Goal: Complete application form

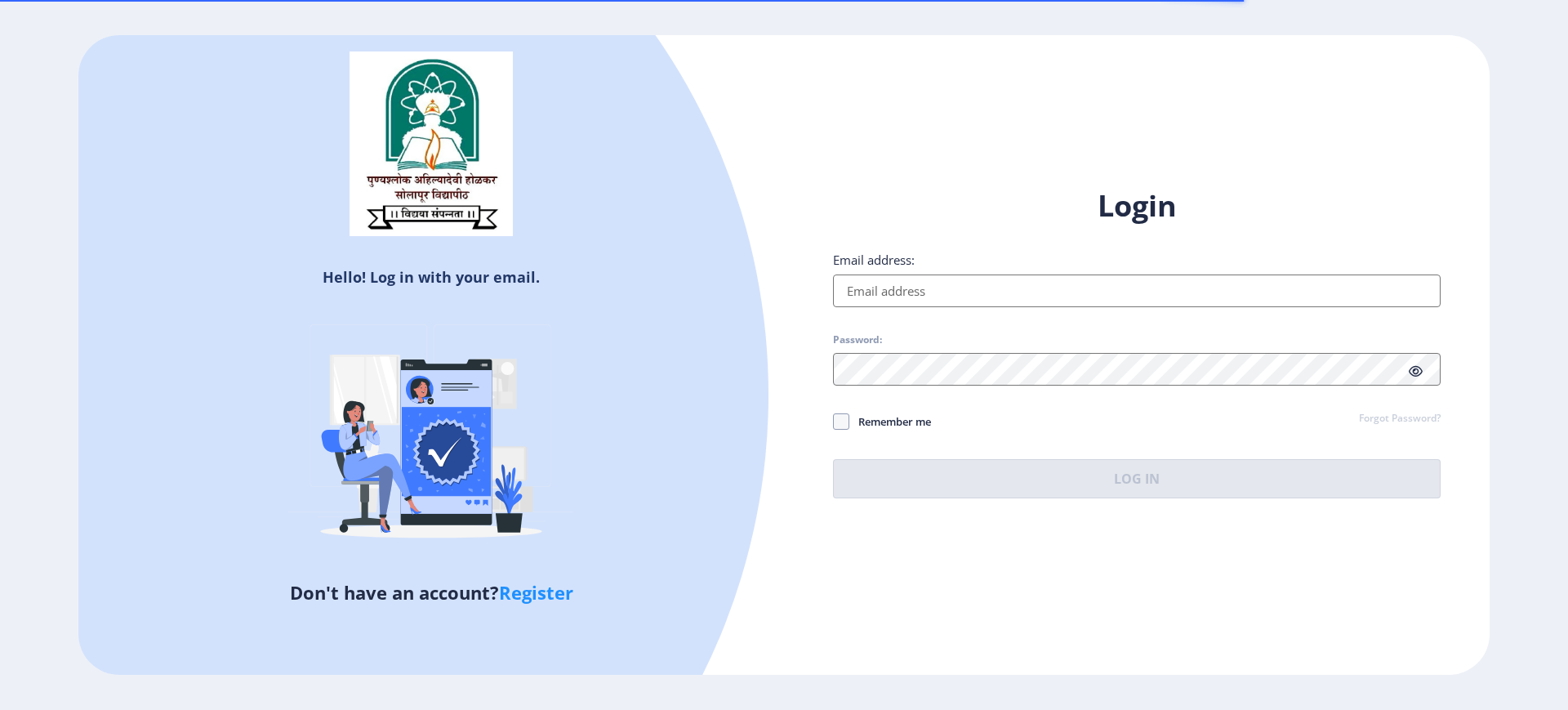
click at [871, 290] on input "Email address:" at bounding box center [1137, 291] width 608 height 33
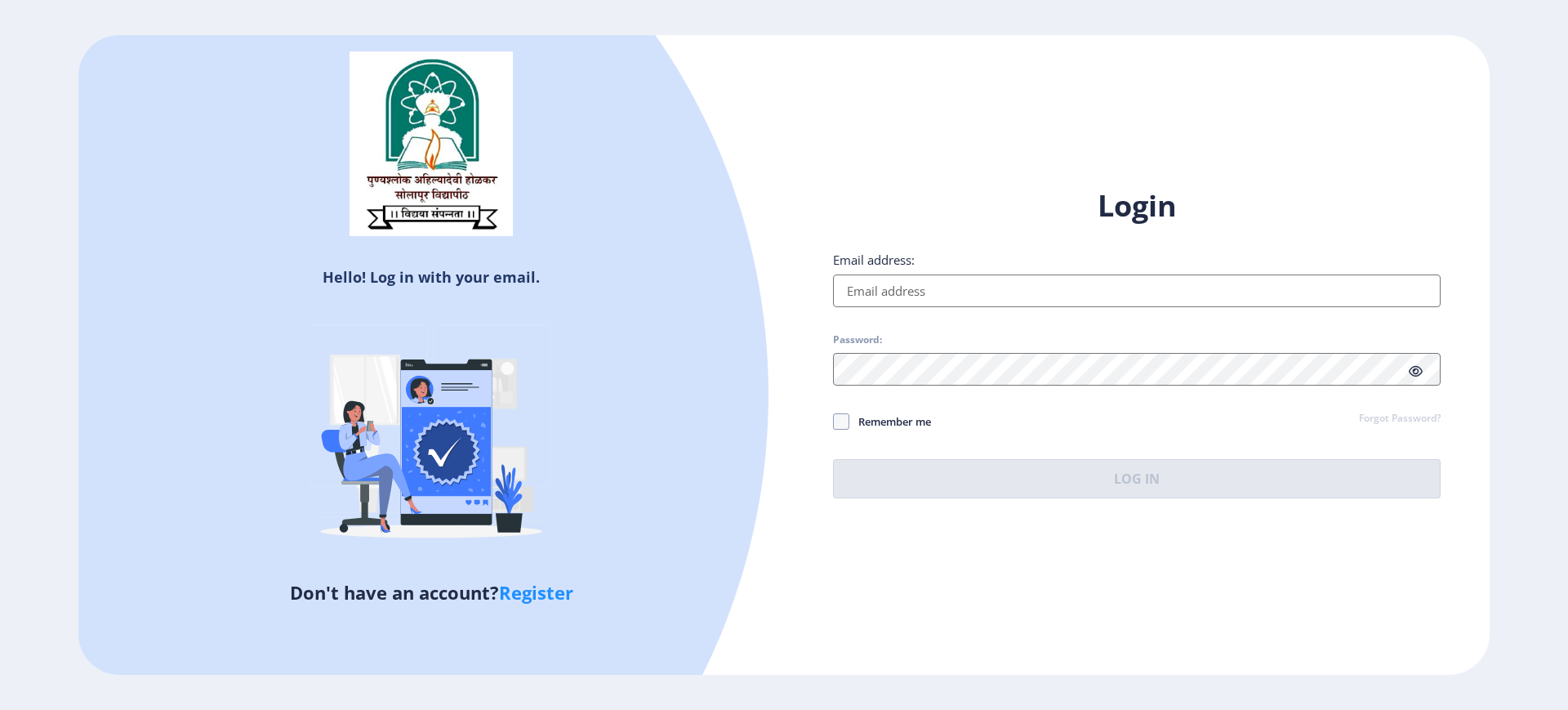
type input "[EMAIL_ADDRESS][DOMAIN_NAME]"
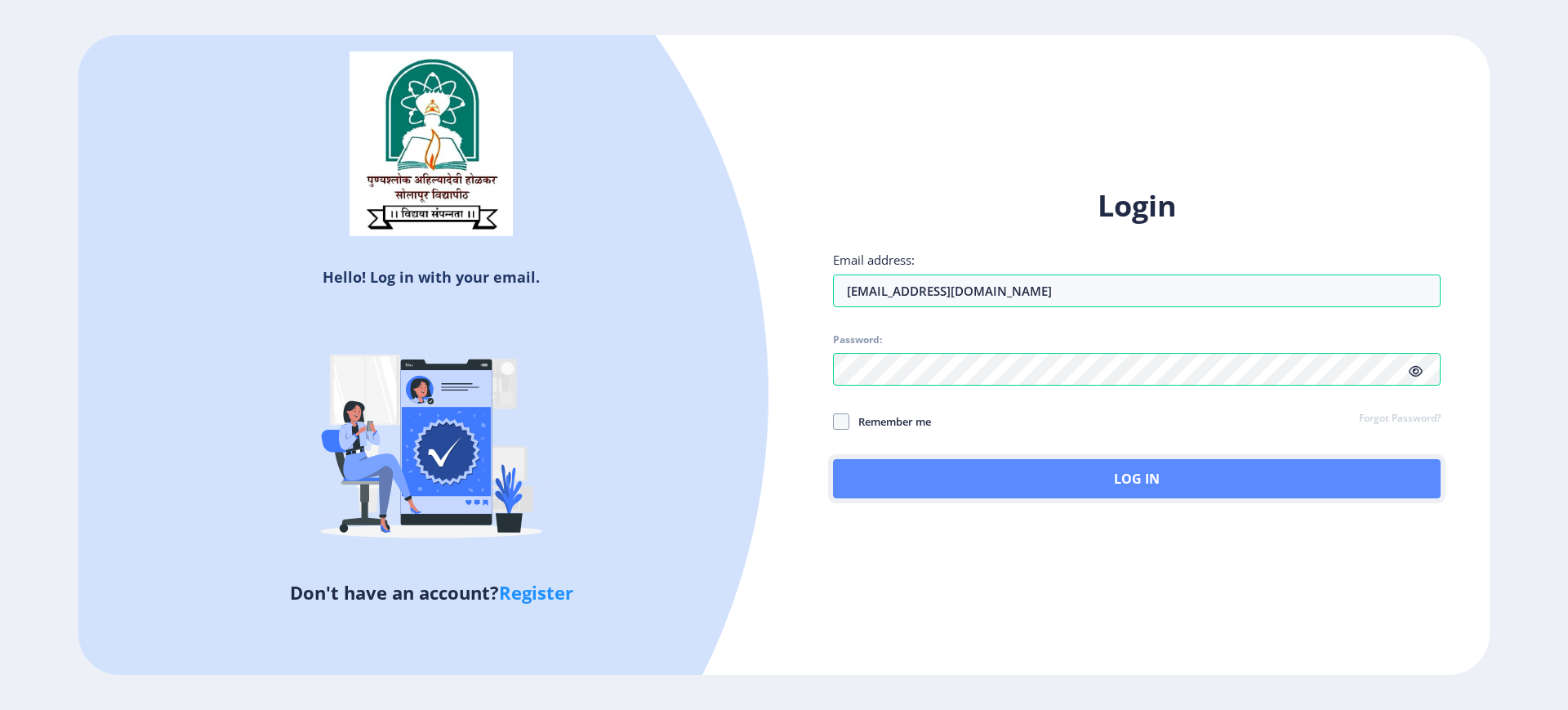
click at [954, 495] on button "Log In" at bounding box center [1137, 478] width 608 height 39
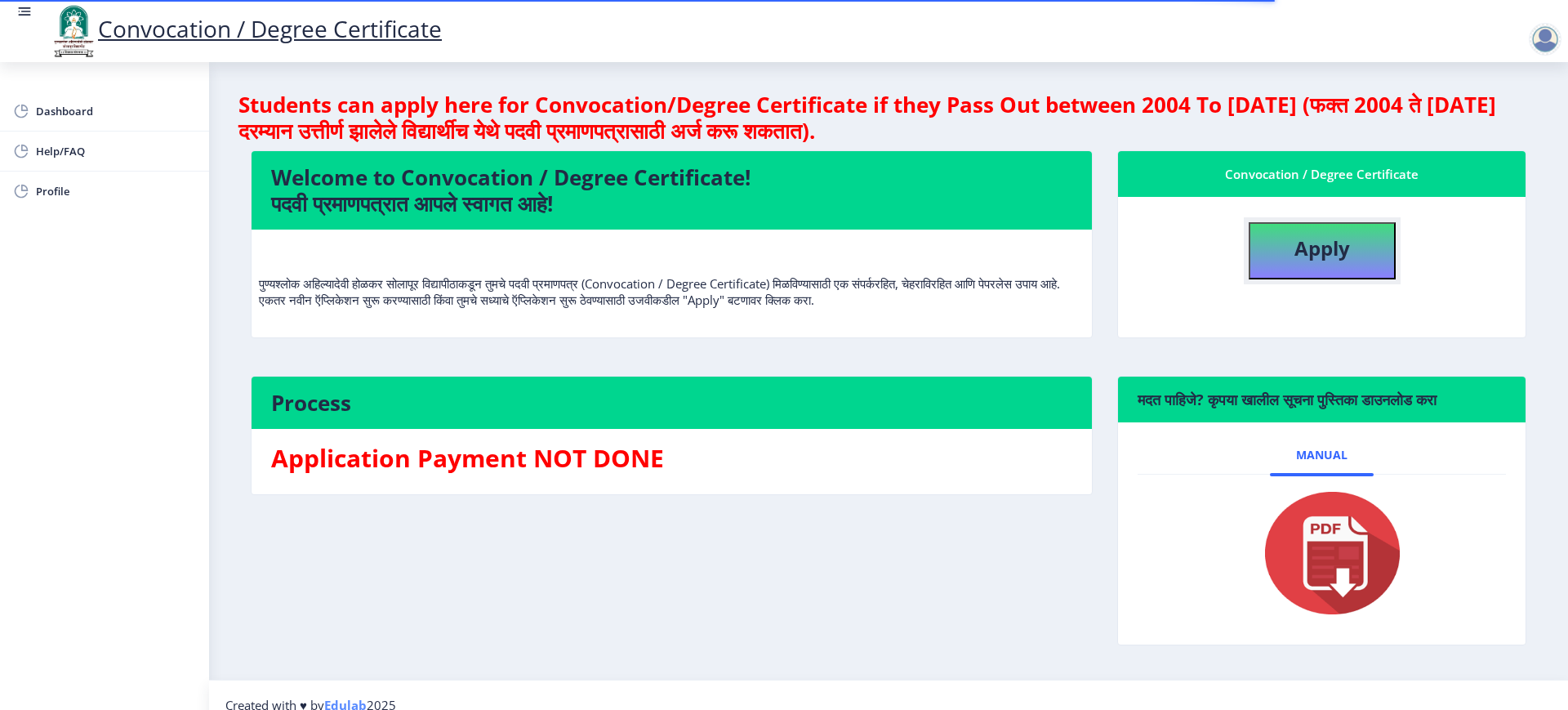
click at [1286, 243] on button "Apply" at bounding box center [1323, 251] width 147 height 57
select select
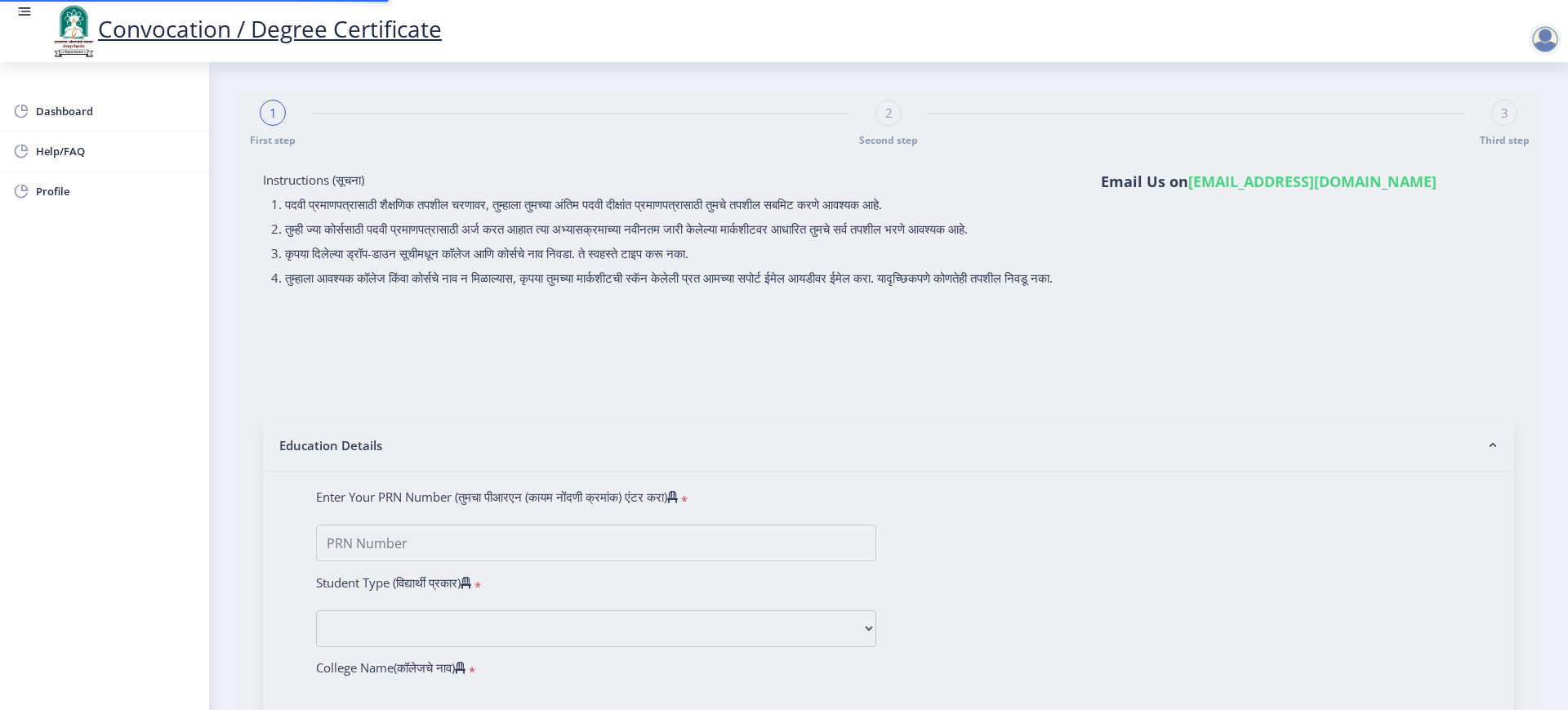
type input "[PERSON_NAME]"
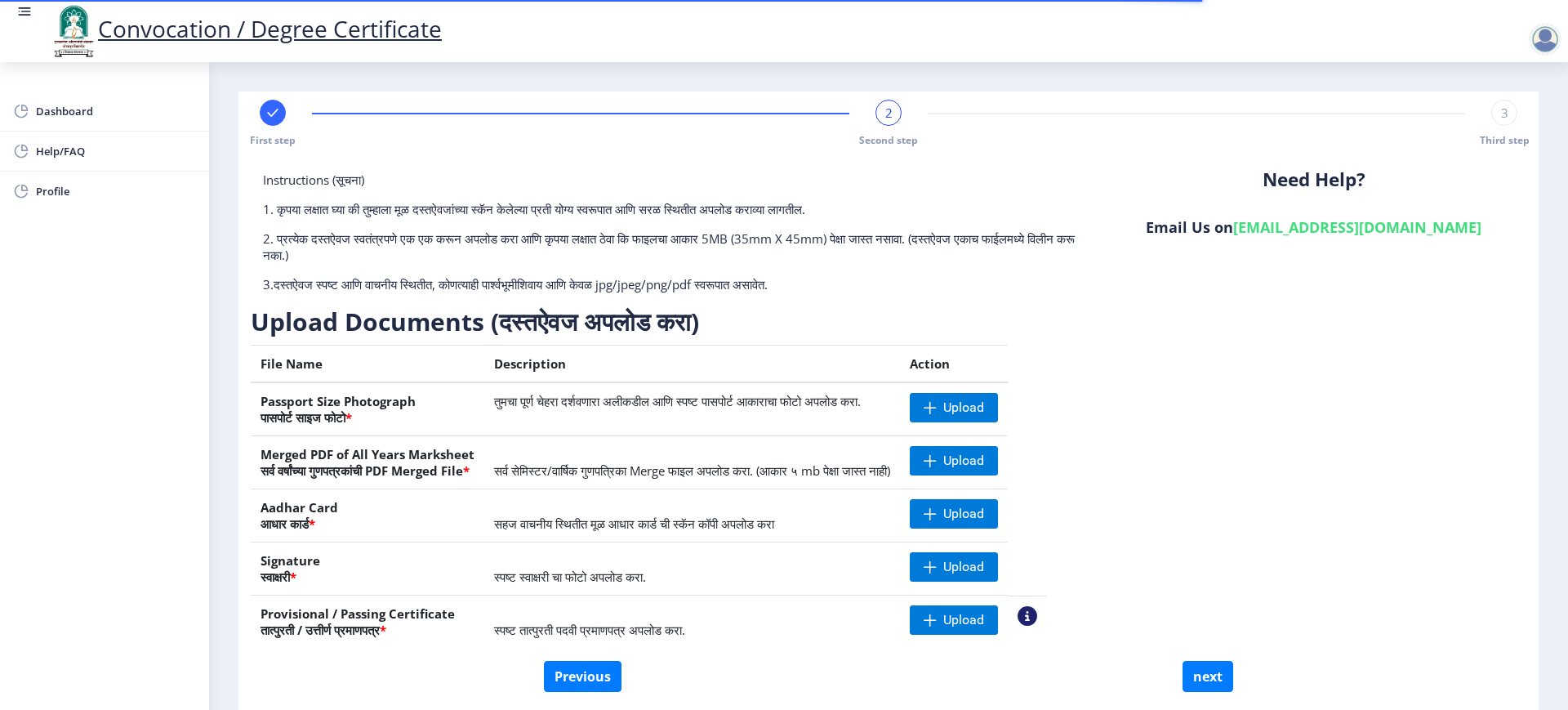
click at [273, 133] on span "First step" at bounding box center [272, 140] width 46 height 14
select select "Regular"
select select "English"
select select "April"
select select "PASS CLASS"
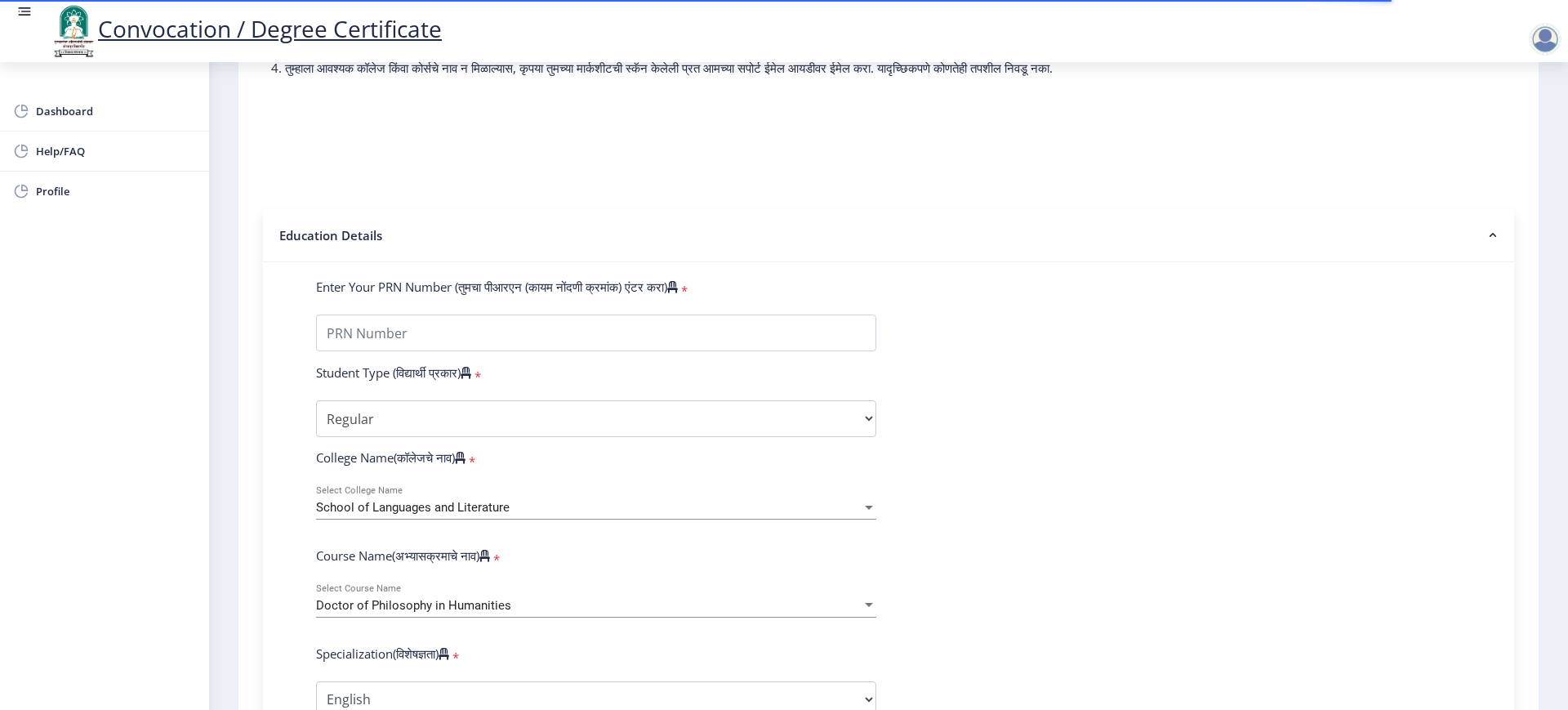
scroll to position [306, 0]
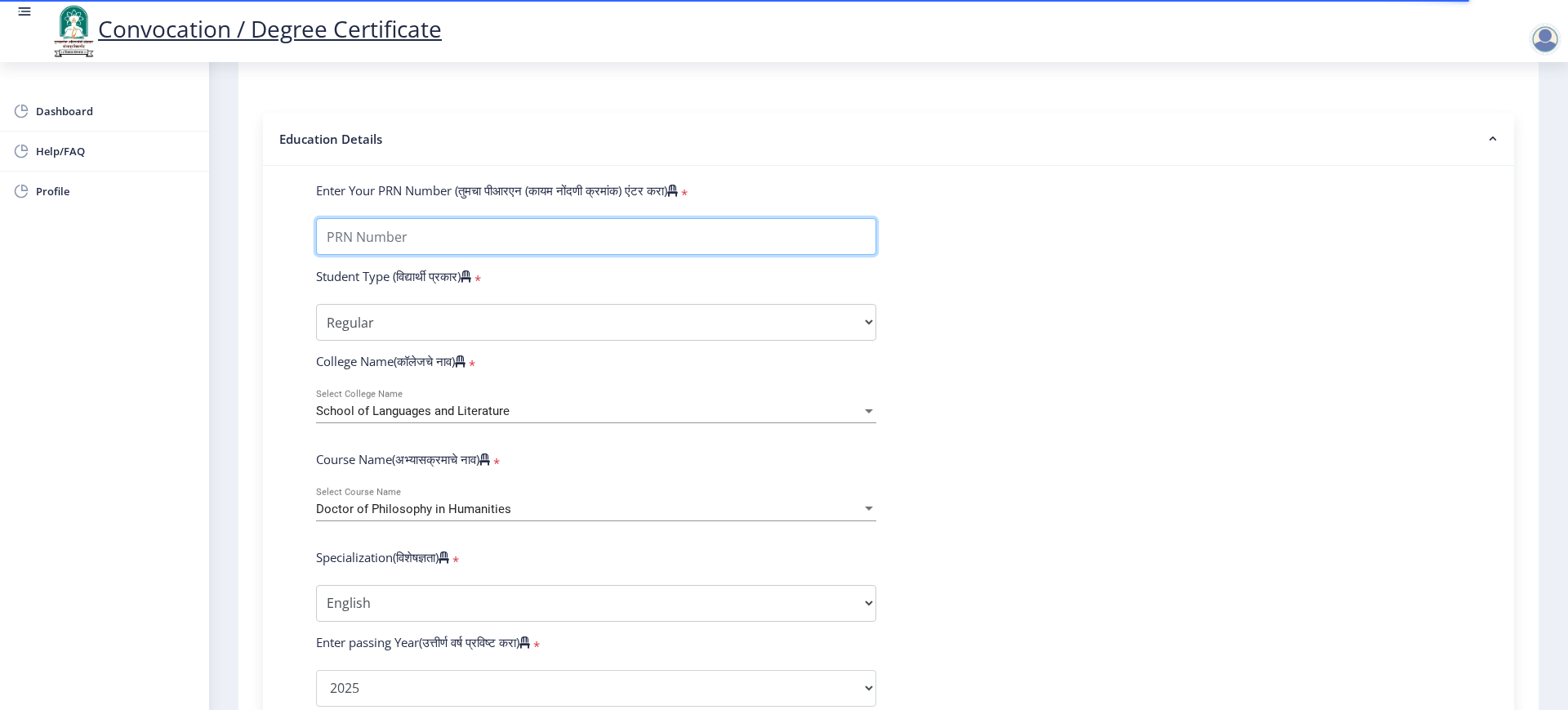
click at [405, 248] on input "Enter Your PRN Number (तुमचा पीआरएन (कायम नोंदणी क्रमांक) एंटर करा)" at bounding box center [596, 236] width 560 height 37
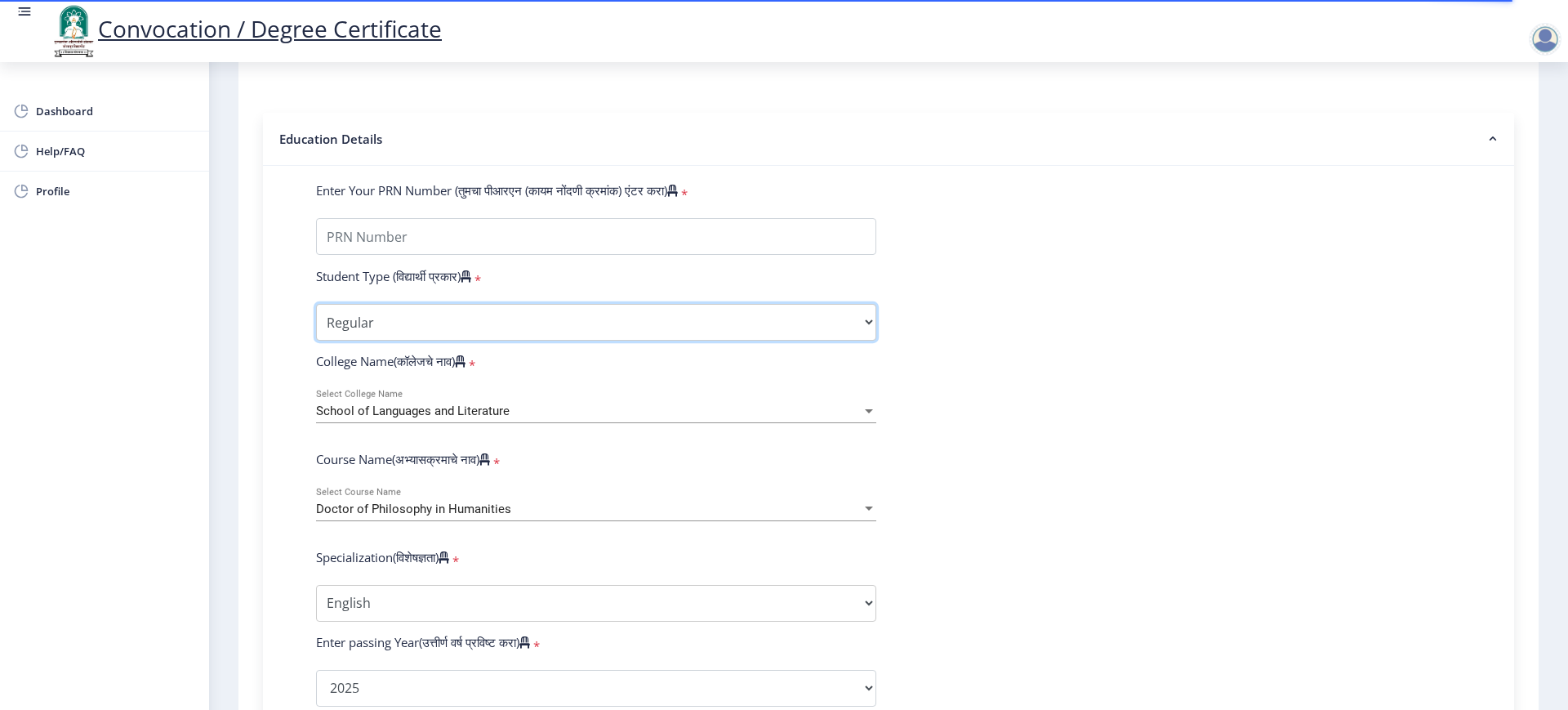
click at [367, 337] on select "Select Student Type Regular External" at bounding box center [596, 323] width 560 height 37
click at [316, 320] on select "Select Student Type Regular External" at bounding box center [596, 323] width 560 height 37
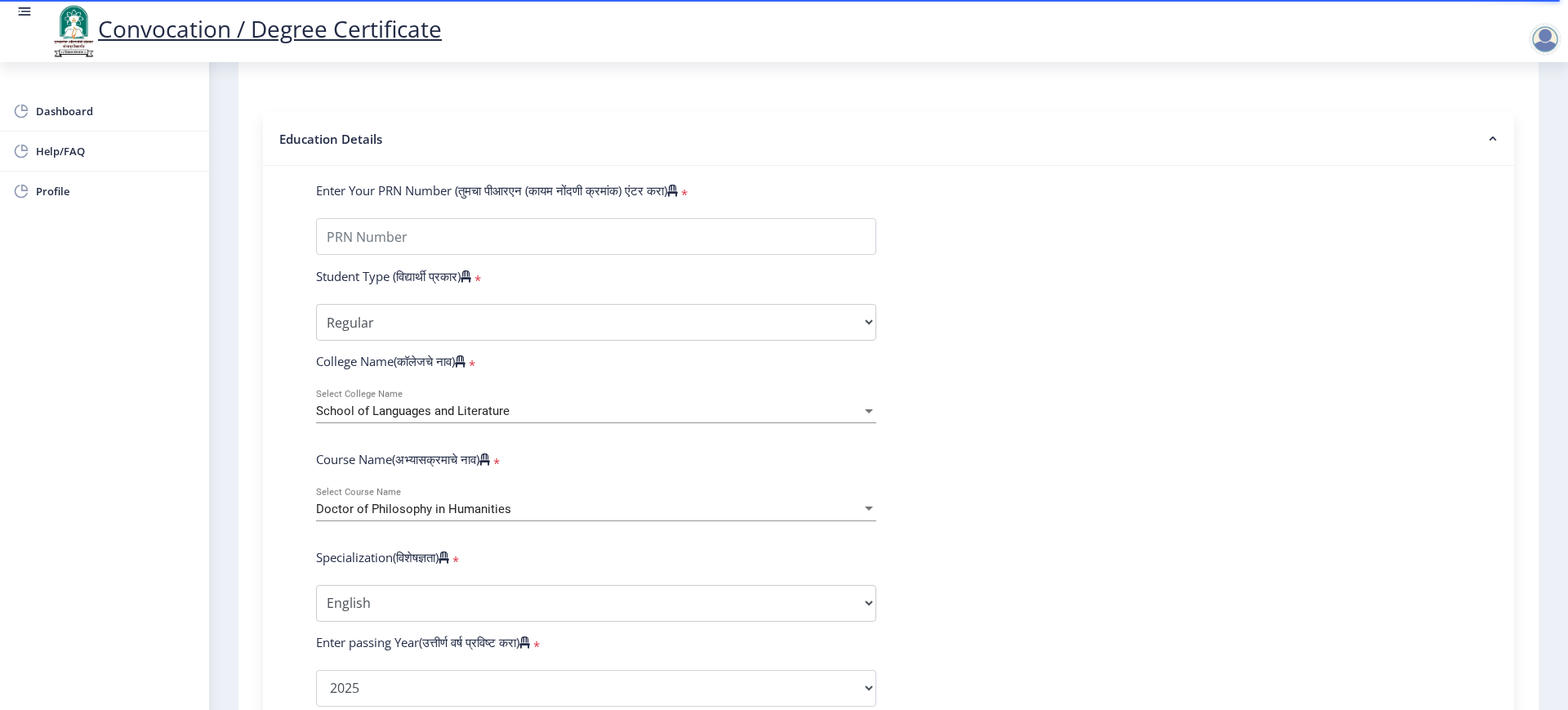
click at [357, 419] on span "School of Languages and Literature" at bounding box center [413, 411] width 194 height 15
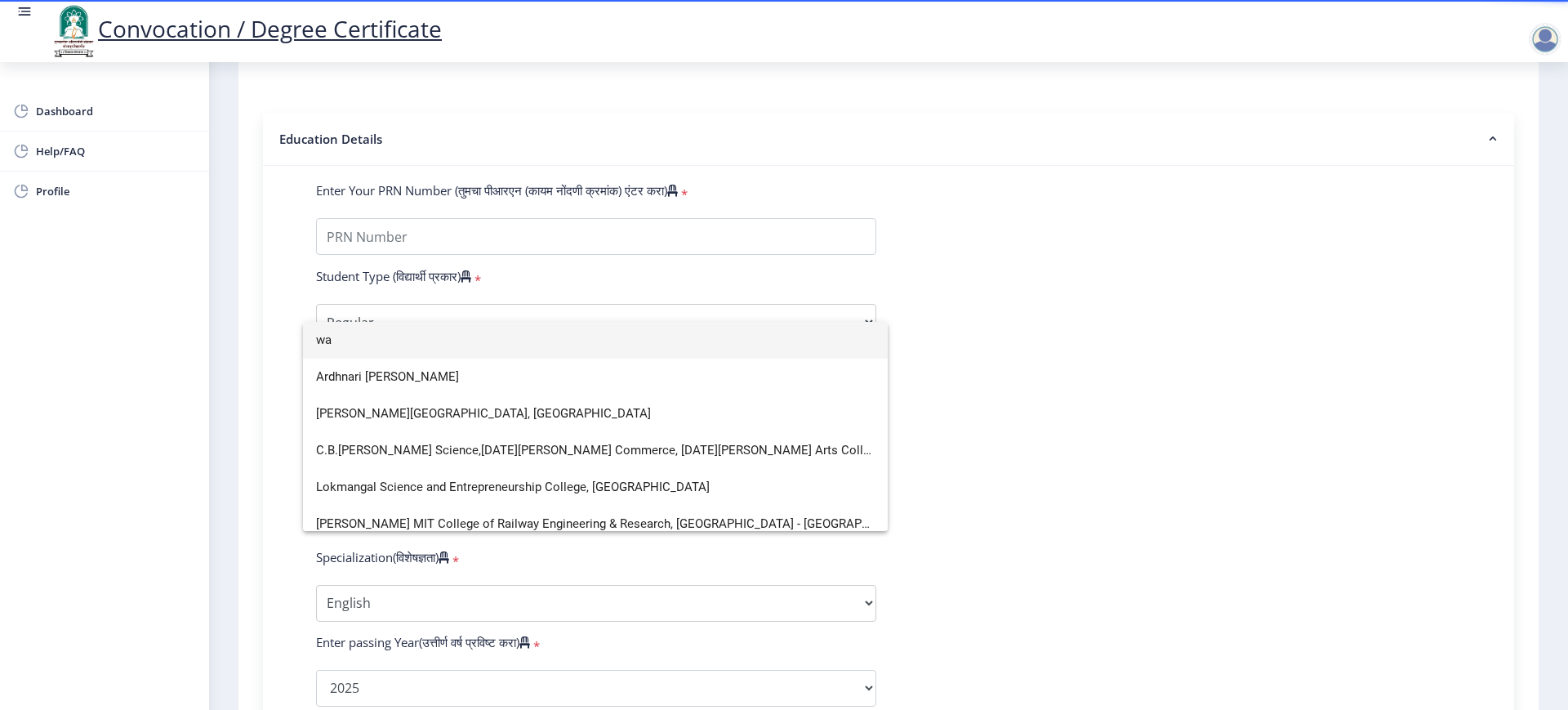
scroll to position [0, 0]
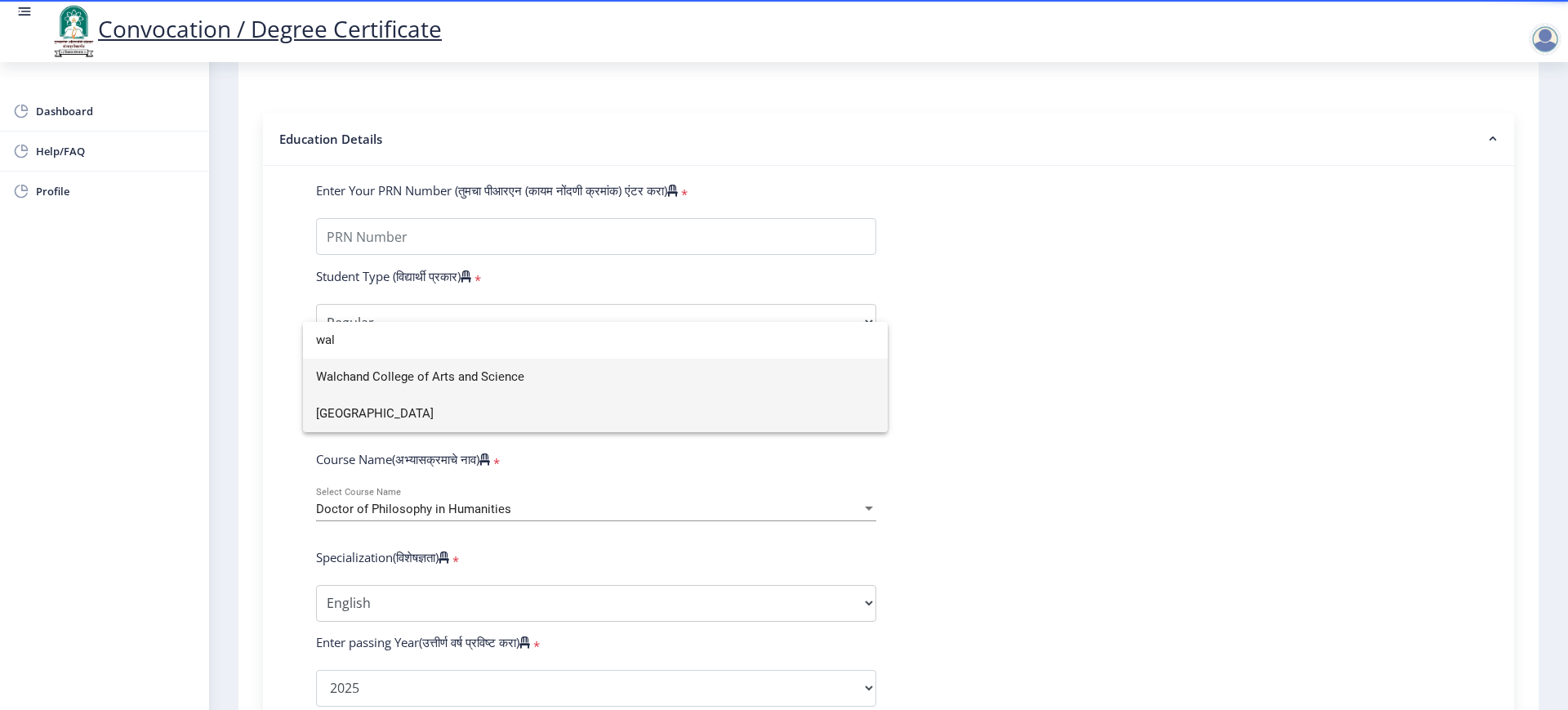
type input "wal"
click at [494, 416] on span "[GEOGRAPHIC_DATA]" at bounding box center [596, 413] width 558 height 37
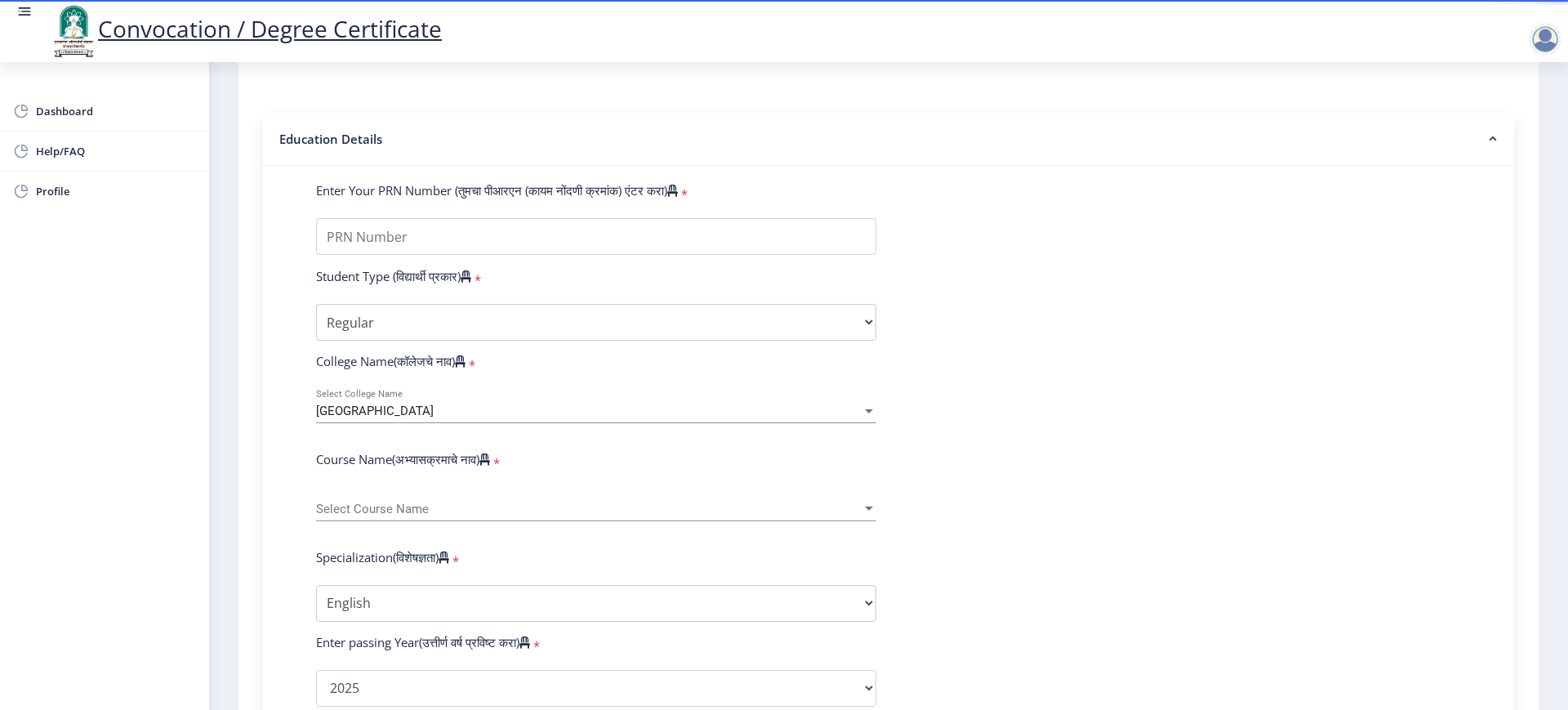
click at [379, 516] on span "Select Course Name" at bounding box center [589, 509] width 545 height 14
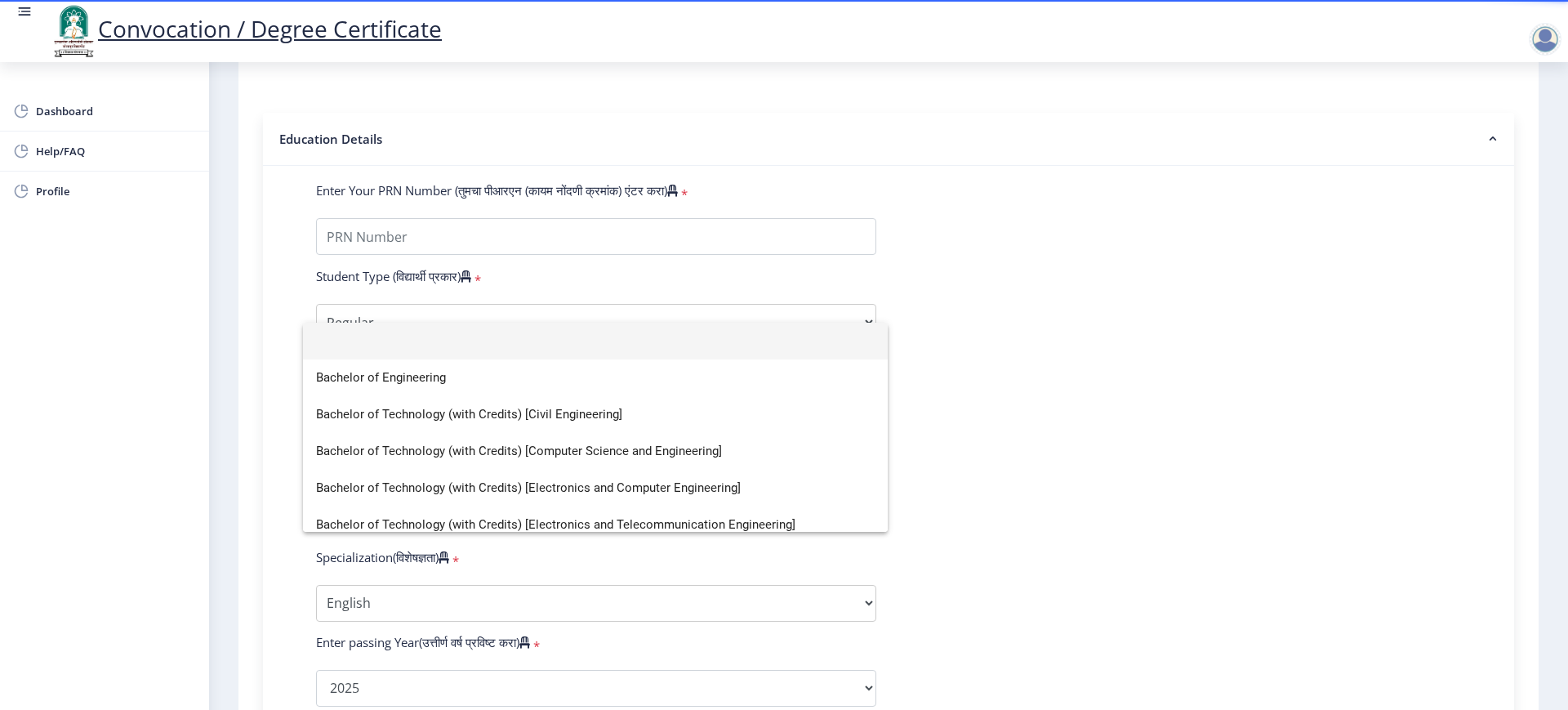
click at [534, 290] on div at bounding box center [784, 355] width 1568 height 710
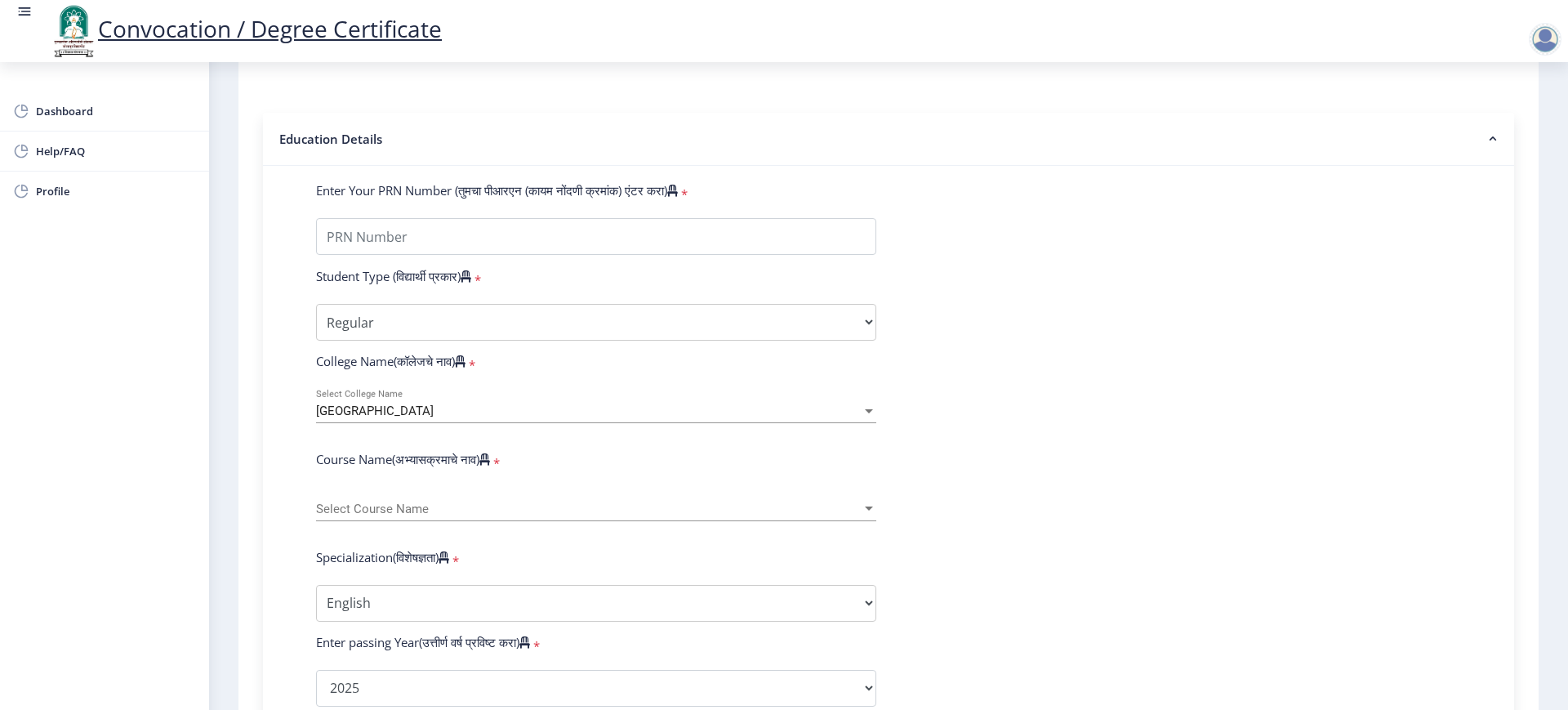
click at [344, 516] on span "Select Course Name" at bounding box center [589, 509] width 545 height 14
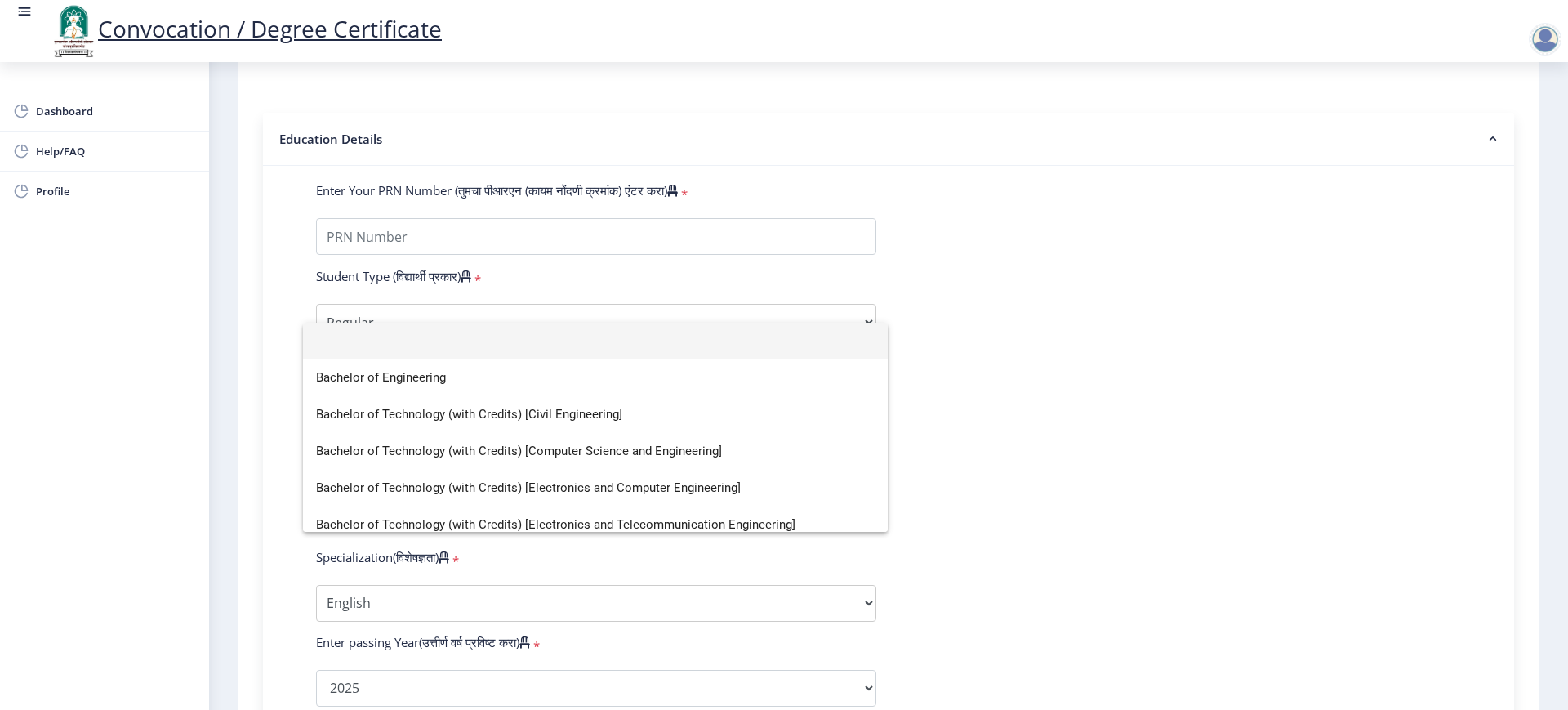
click at [381, 258] on div at bounding box center [784, 355] width 1568 height 710
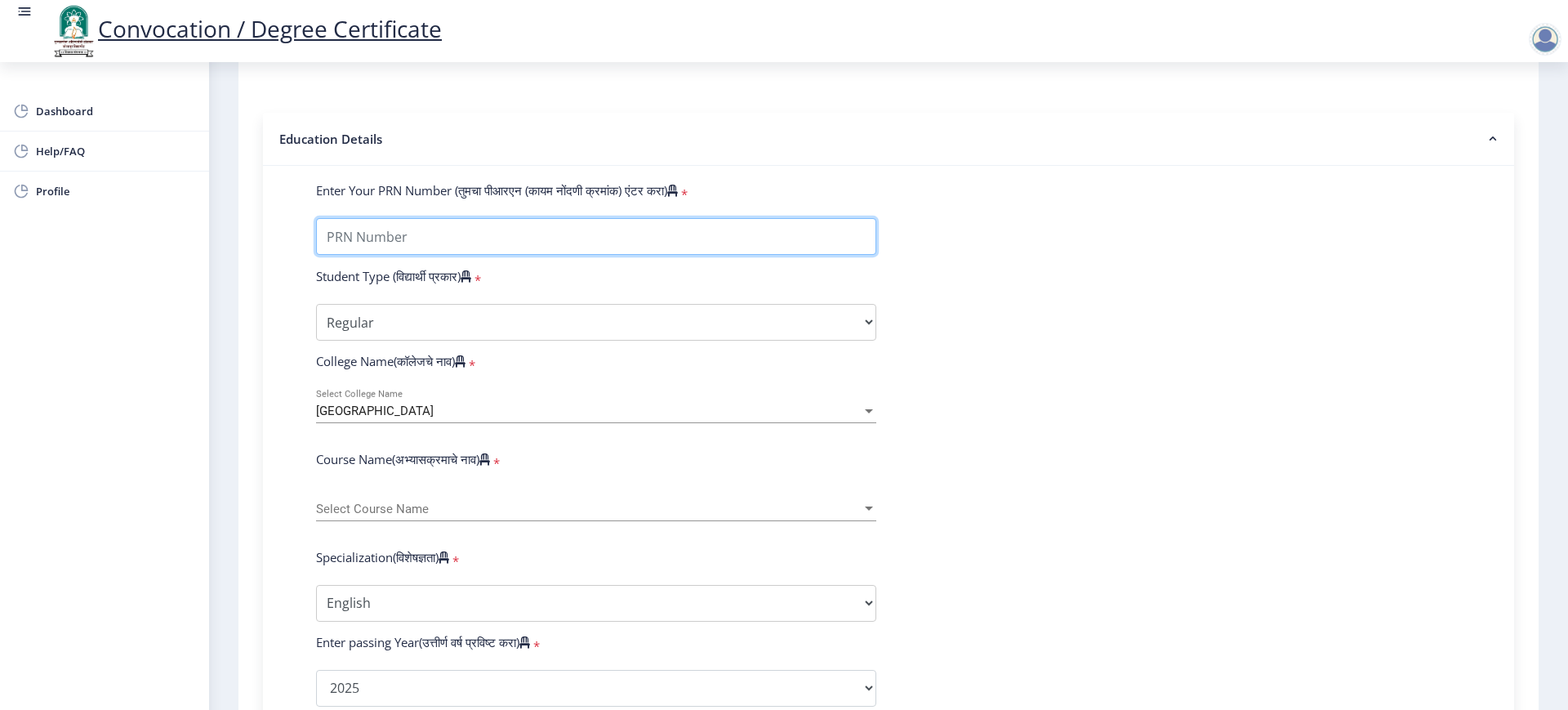
click at [384, 253] on input "Enter Your PRN Number (तुमचा पीआरएन (कायम नोंदणी क्रमांक) एंटर करा)" at bounding box center [596, 236] width 560 height 37
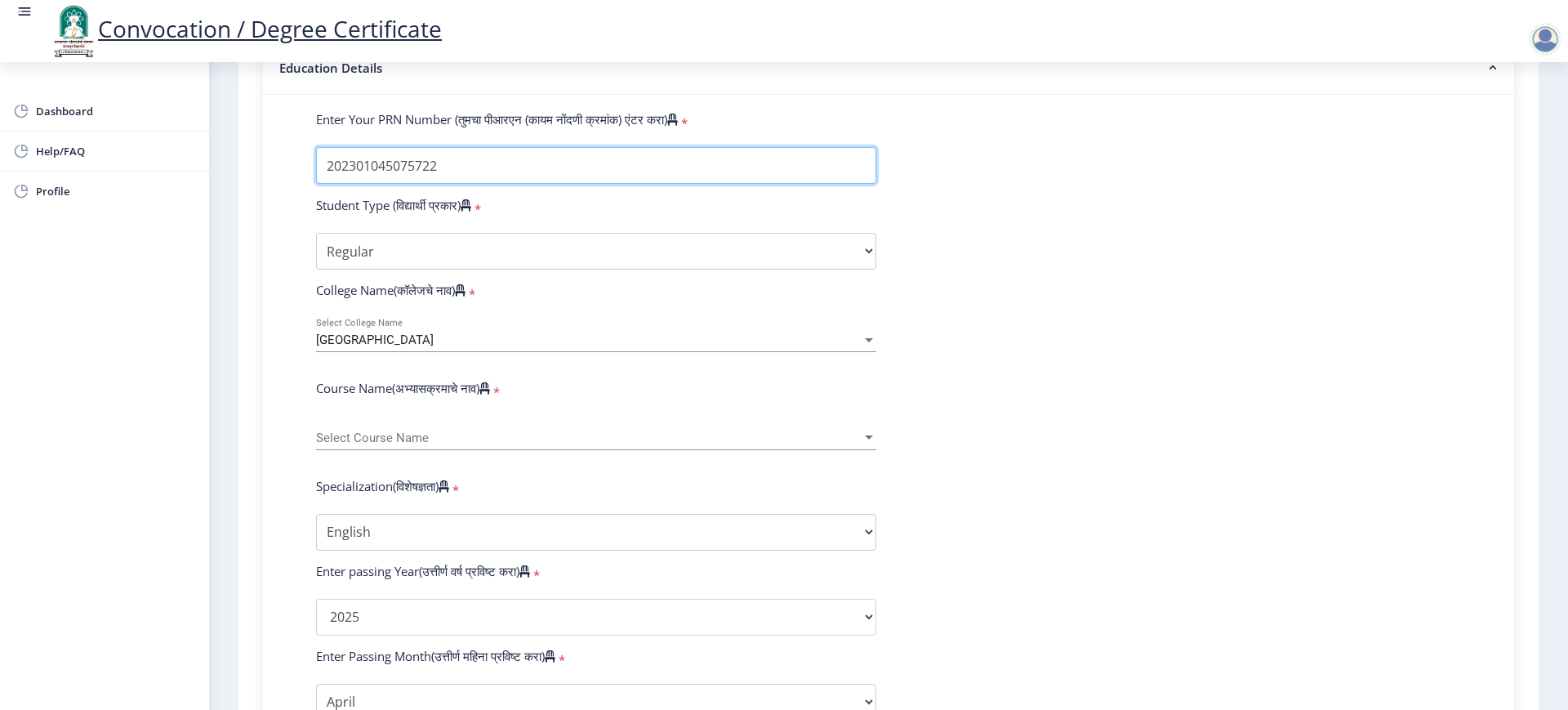
scroll to position [409, 0]
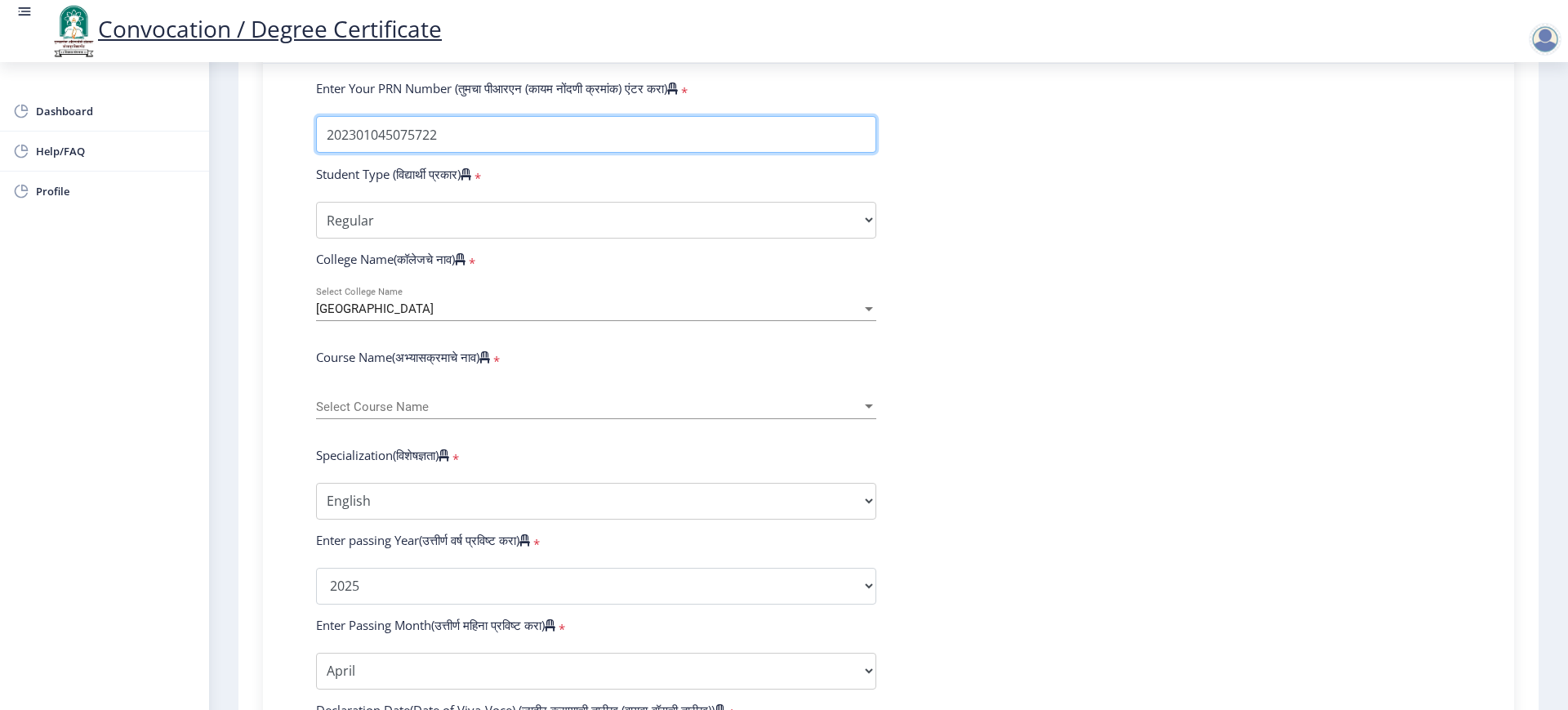
type input "202301045075722"
click at [379, 414] on span "Select Course Name" at bounding box center [589, 407] width 545 height 14
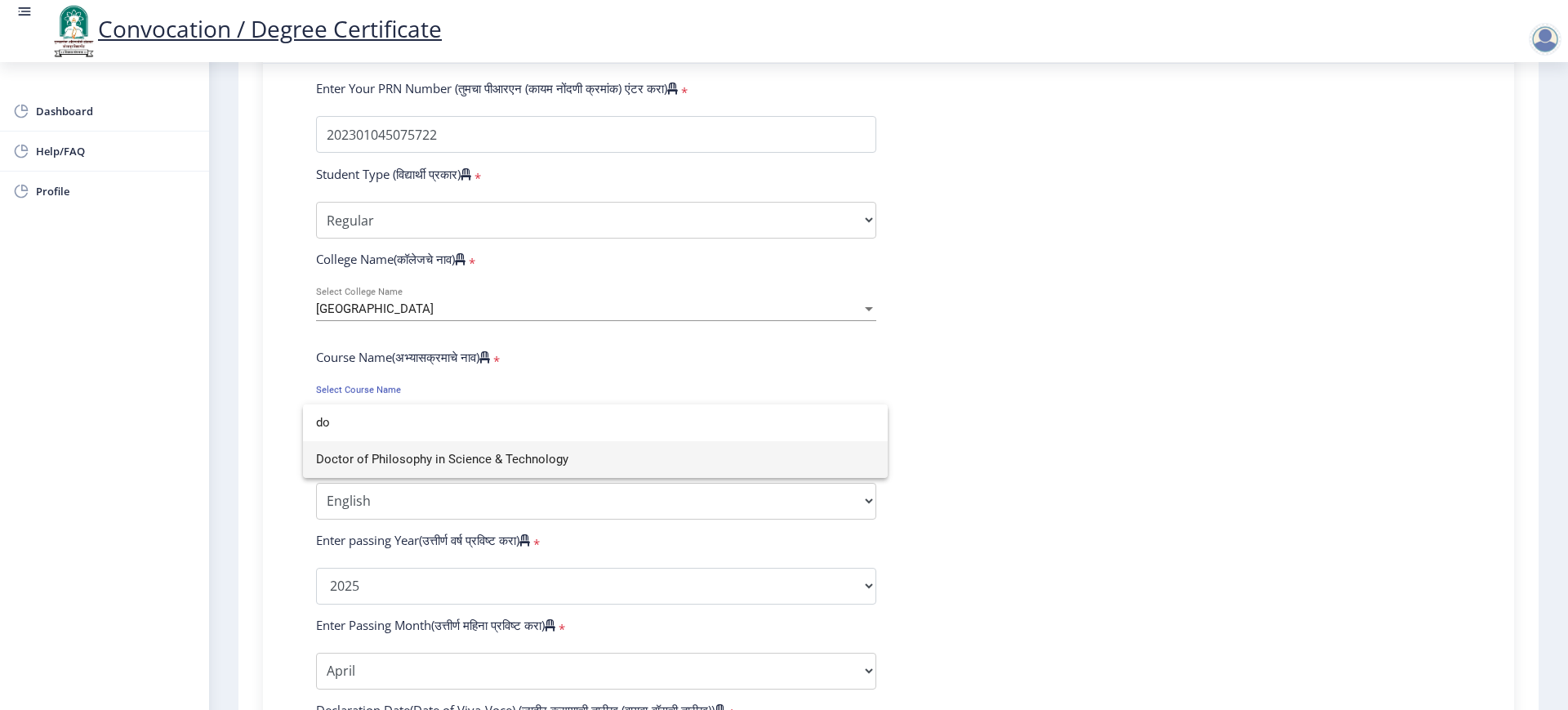
scroll to position [0, 0]
type input "do"
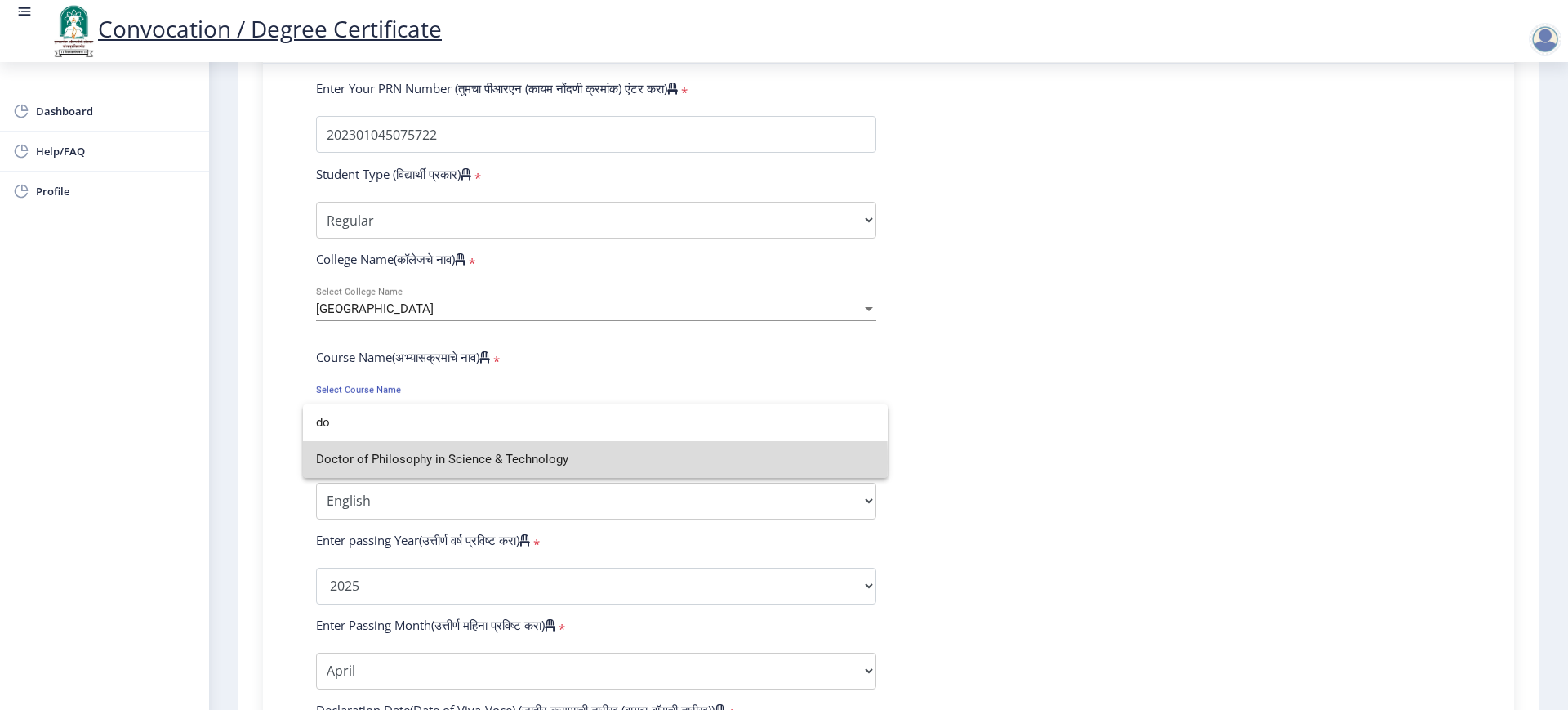
click at [411, 462] on span "Doctor of Philosophy in Science & Technology" at bounding box center [596, 459] width 558 height 37
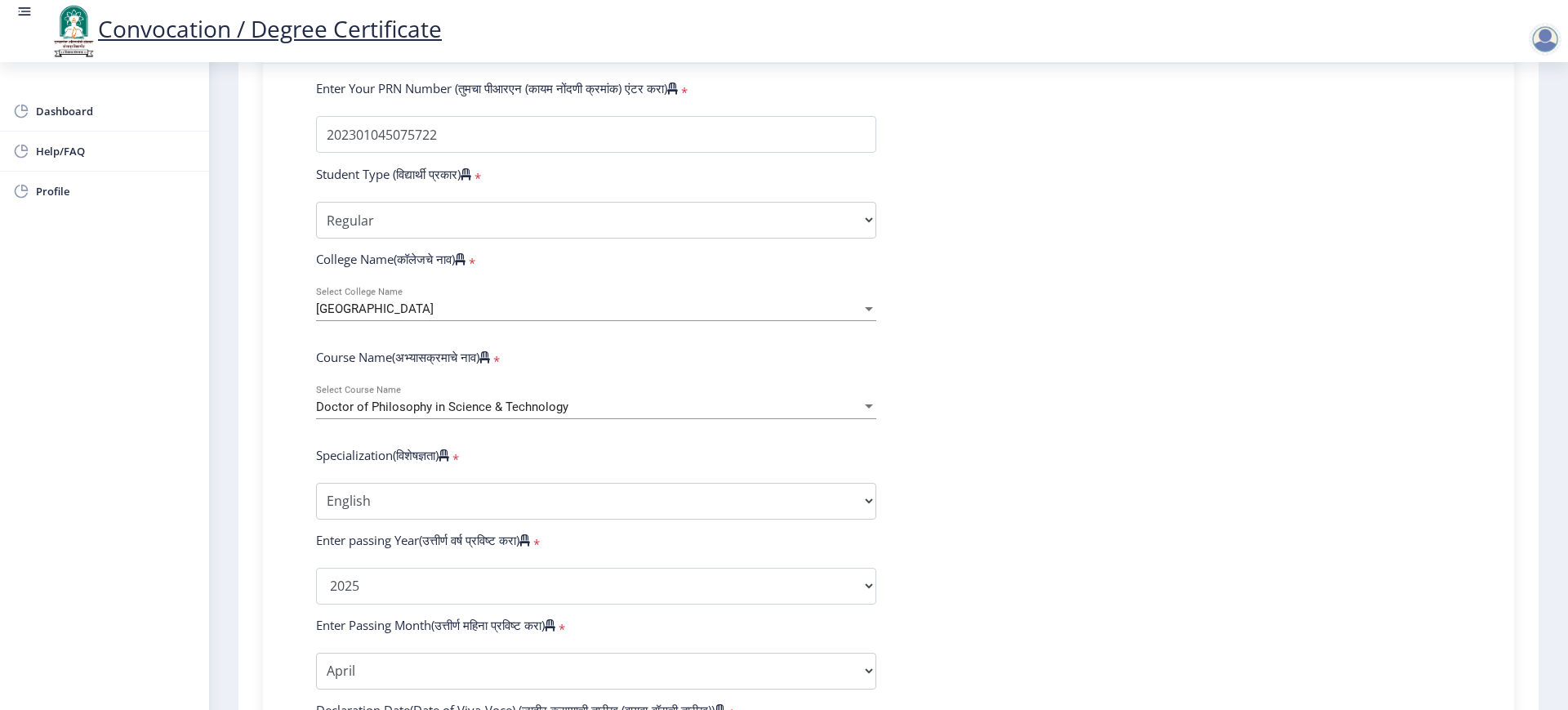
select select "Biotechnology"
click at [434, 317] on span "[GEOGRAPHIC_DATA]" at bounding box center [375, 309] width 118 height 15
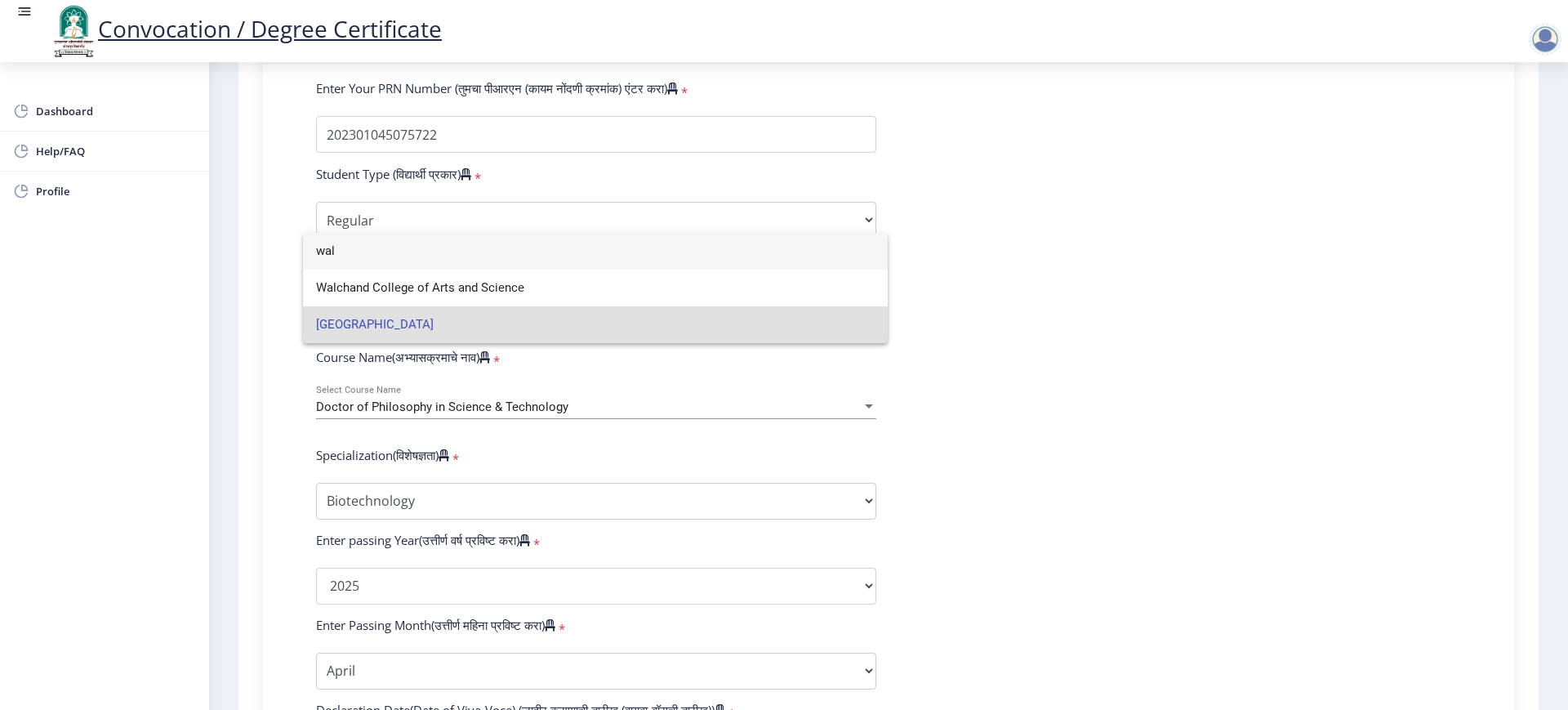
click at [388, 243] on input "wal" at bounding box center [596, 251] width 558 height 37
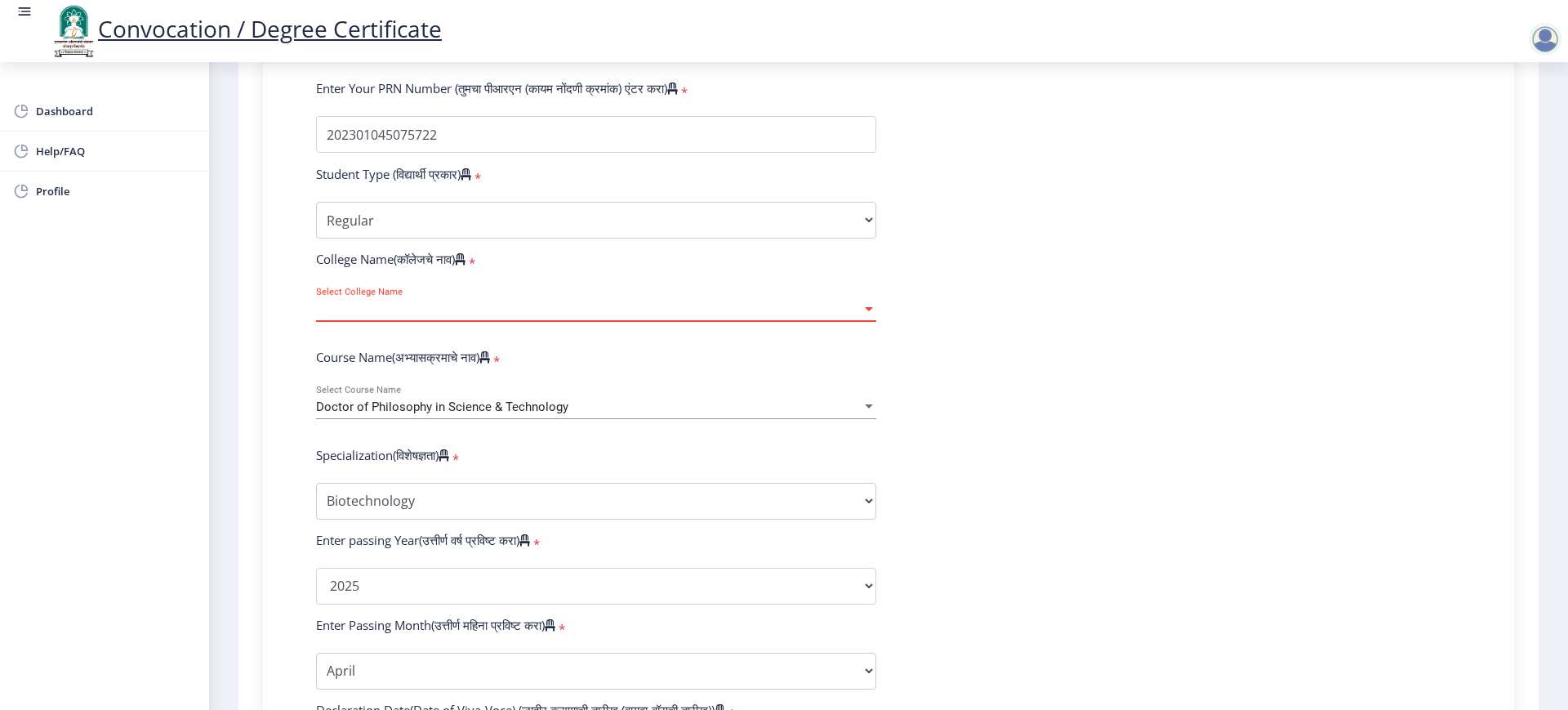
click at [386, 317] on span "Select College Name" at bounding box center [589, 310] width 545 height 14
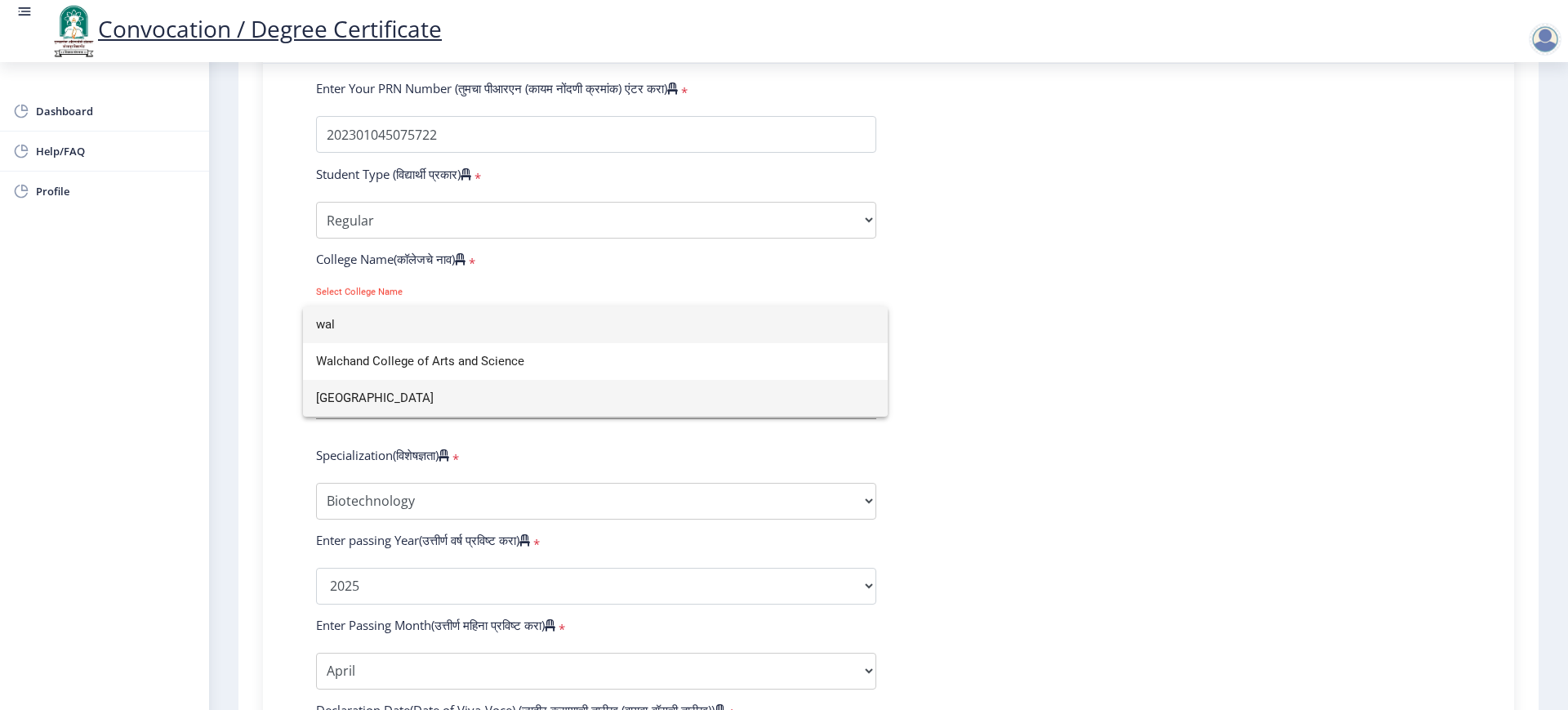
click at [409, 398] on span "[GEOGRAPHIC_DATA]" at bounding box center [596, 398] width 558 height 37
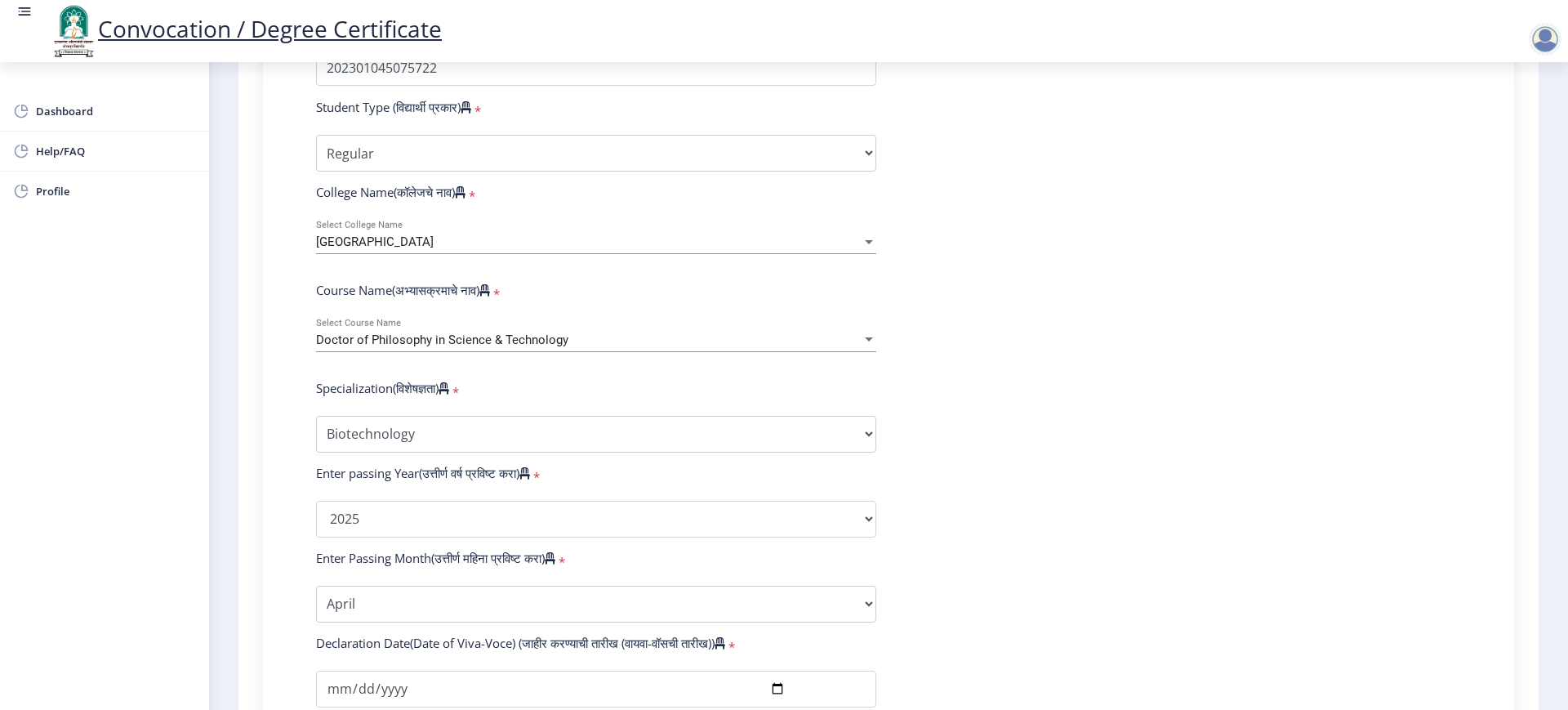
scroll to position [511, 0]
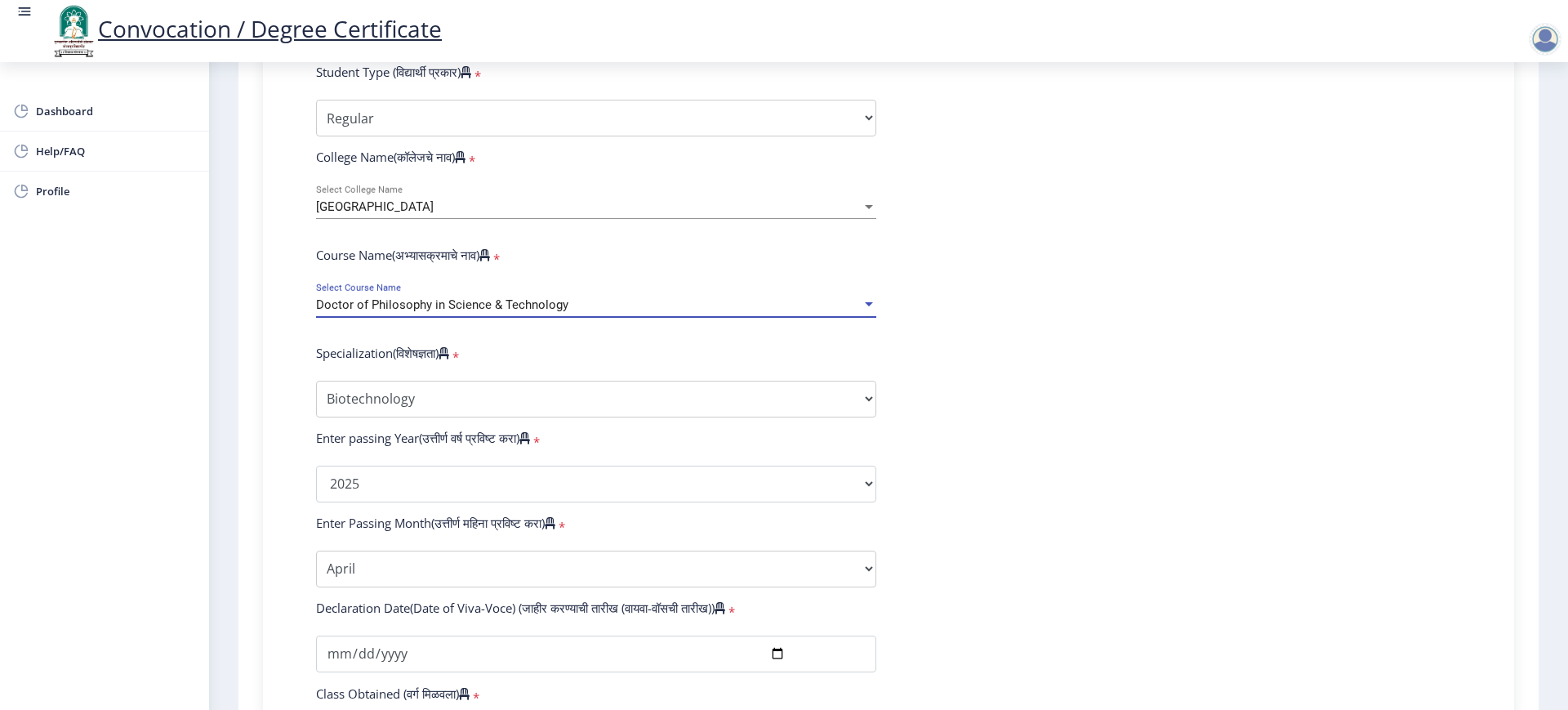
click at [359, 312] on span "Doctor of Philosophy in Science & Technology" at bounding box center [443, 304] width 252 height 15
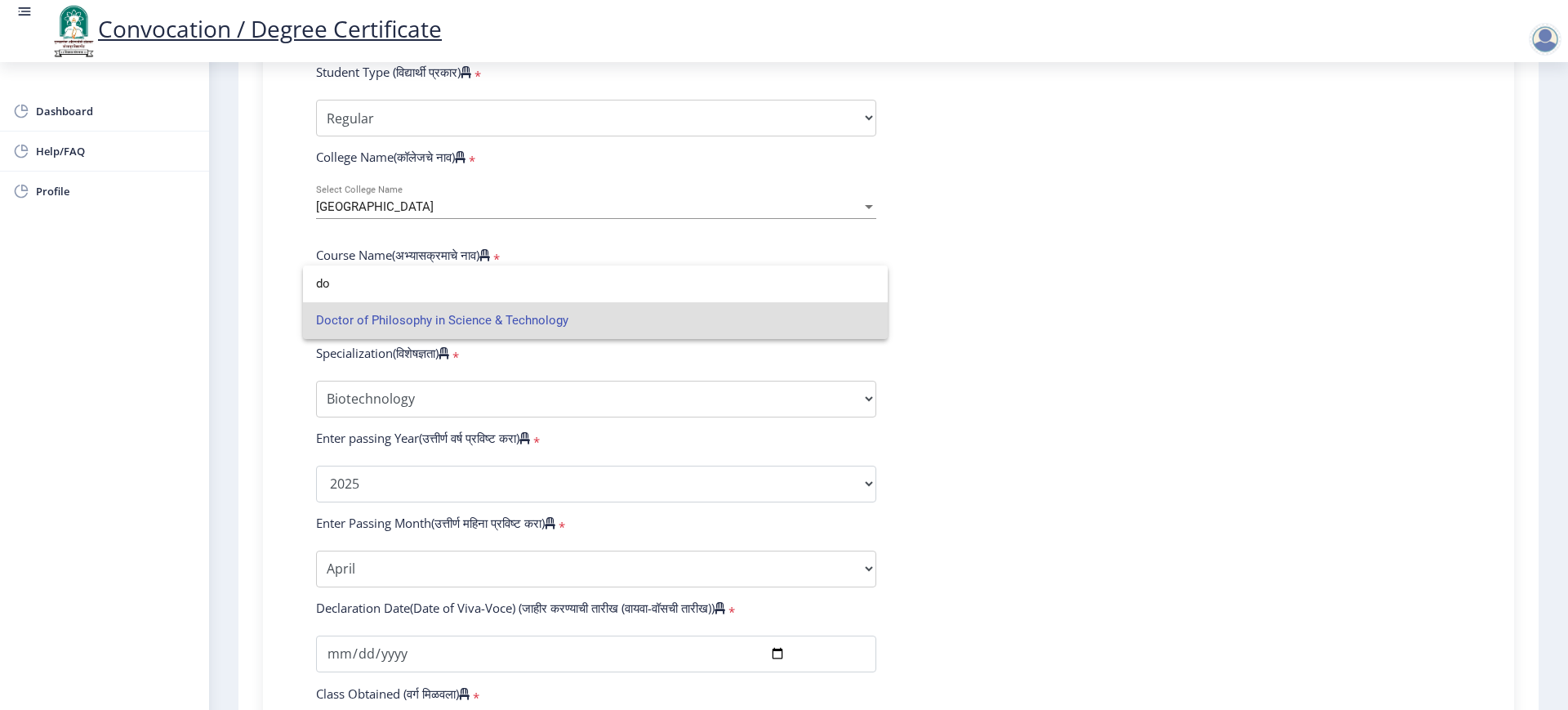
click at [359, 323] on span "Doctor of Philosophy in Science & Technology" at bounding box center [596, 321] width 558 height 37
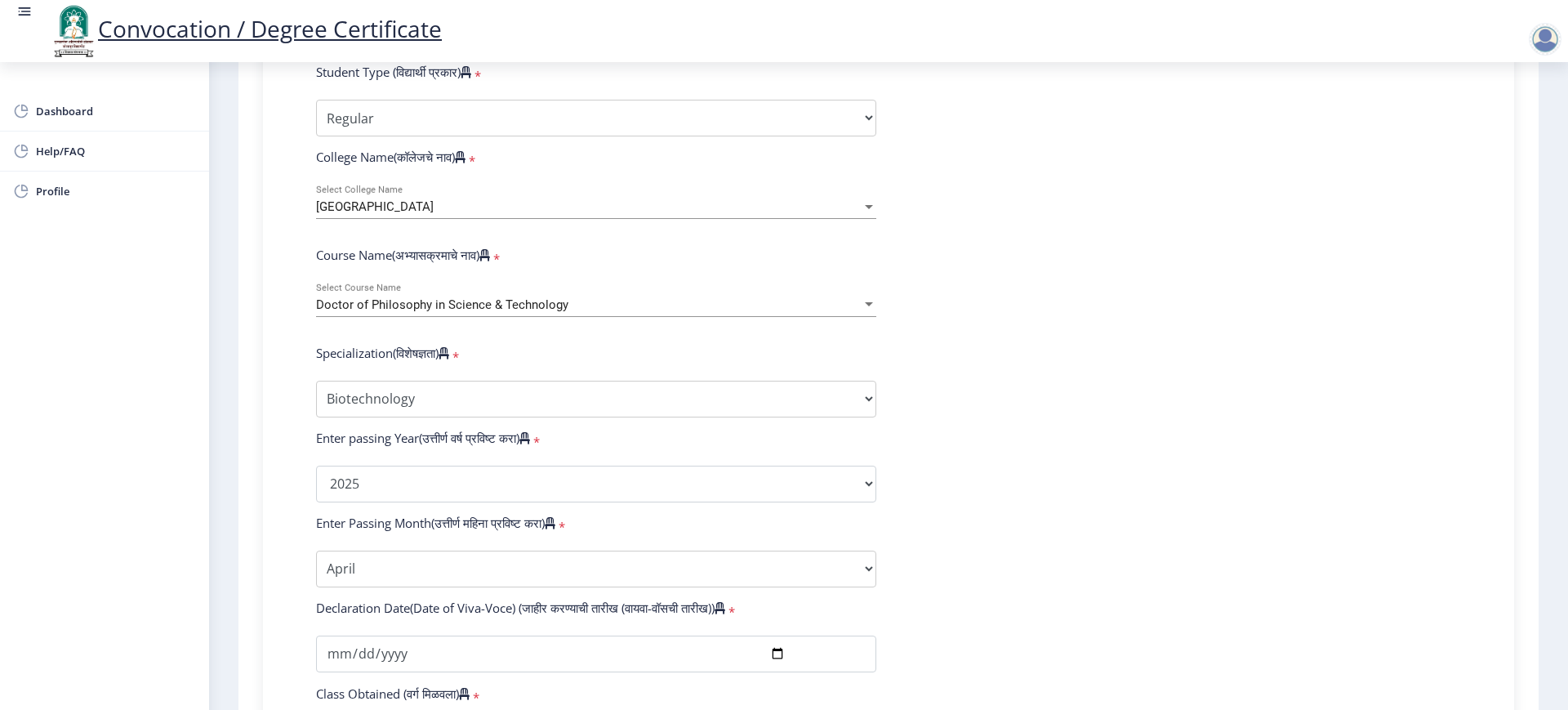
click at [359, 312] on span "Doctor of Philosophy in Science & Technology" at bounding box center [443, 304] width 252 height 15
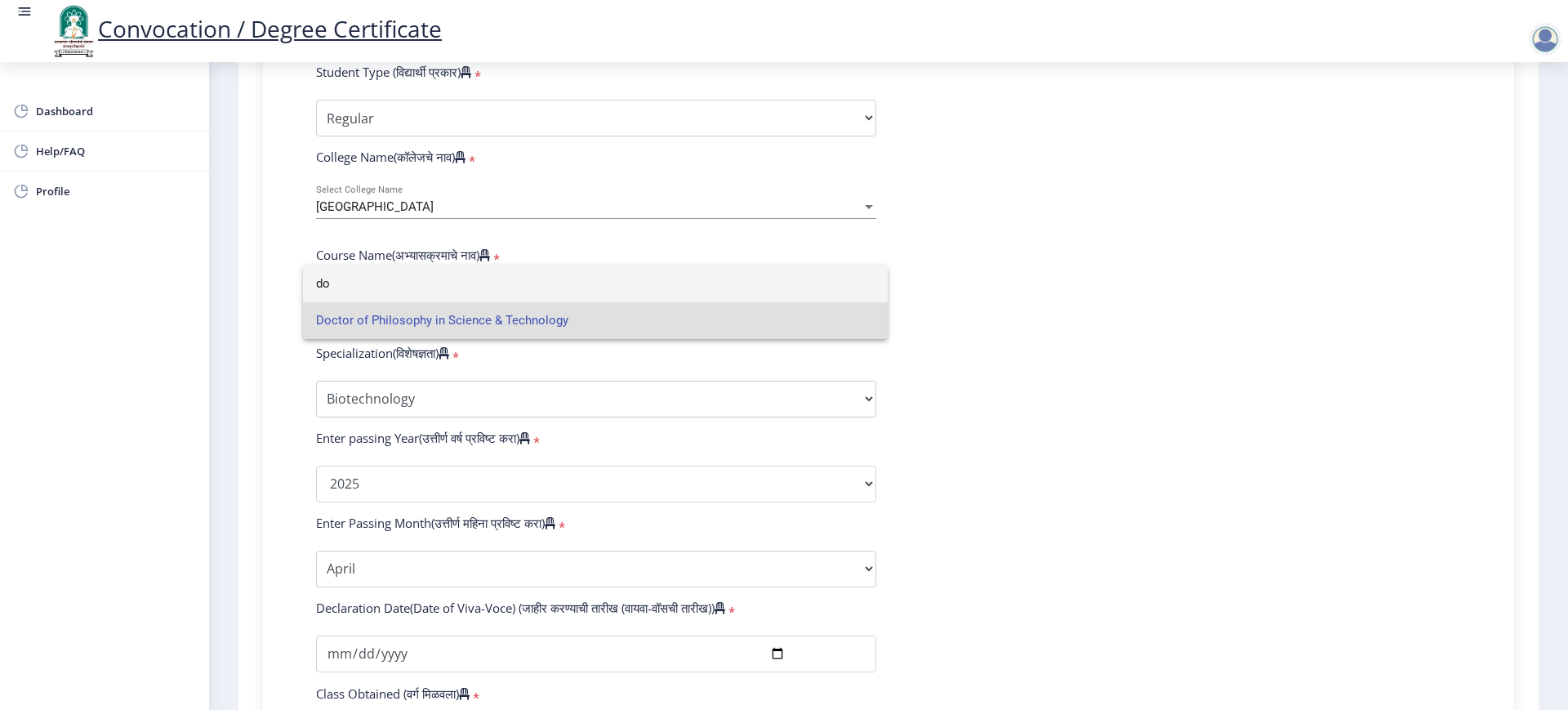
type input "d"
type input "doc"
click at [389, 323] on span "Doctor of Philosophy in Science & Technology" at bounding box center [596, 321] width 558 height 37
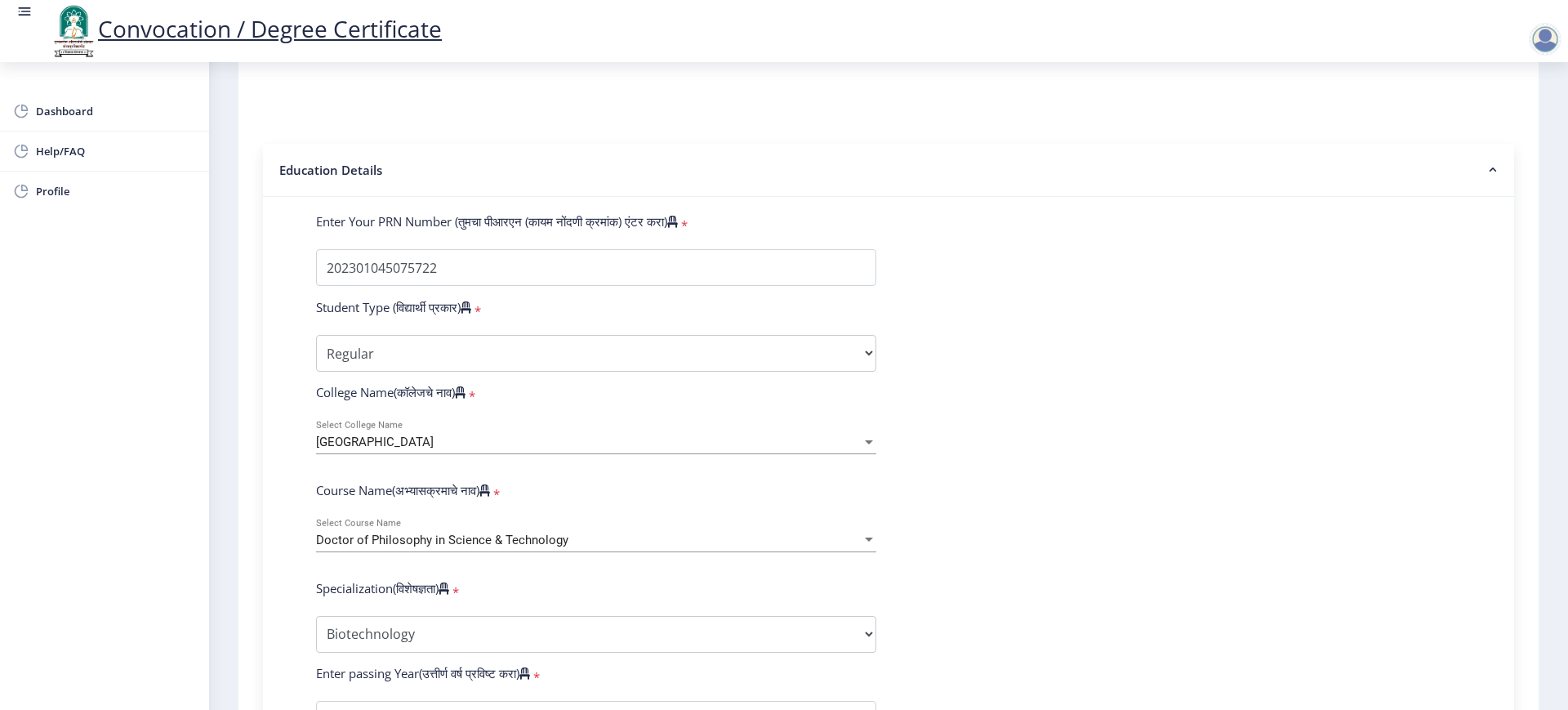
scroll to position [0, 0]
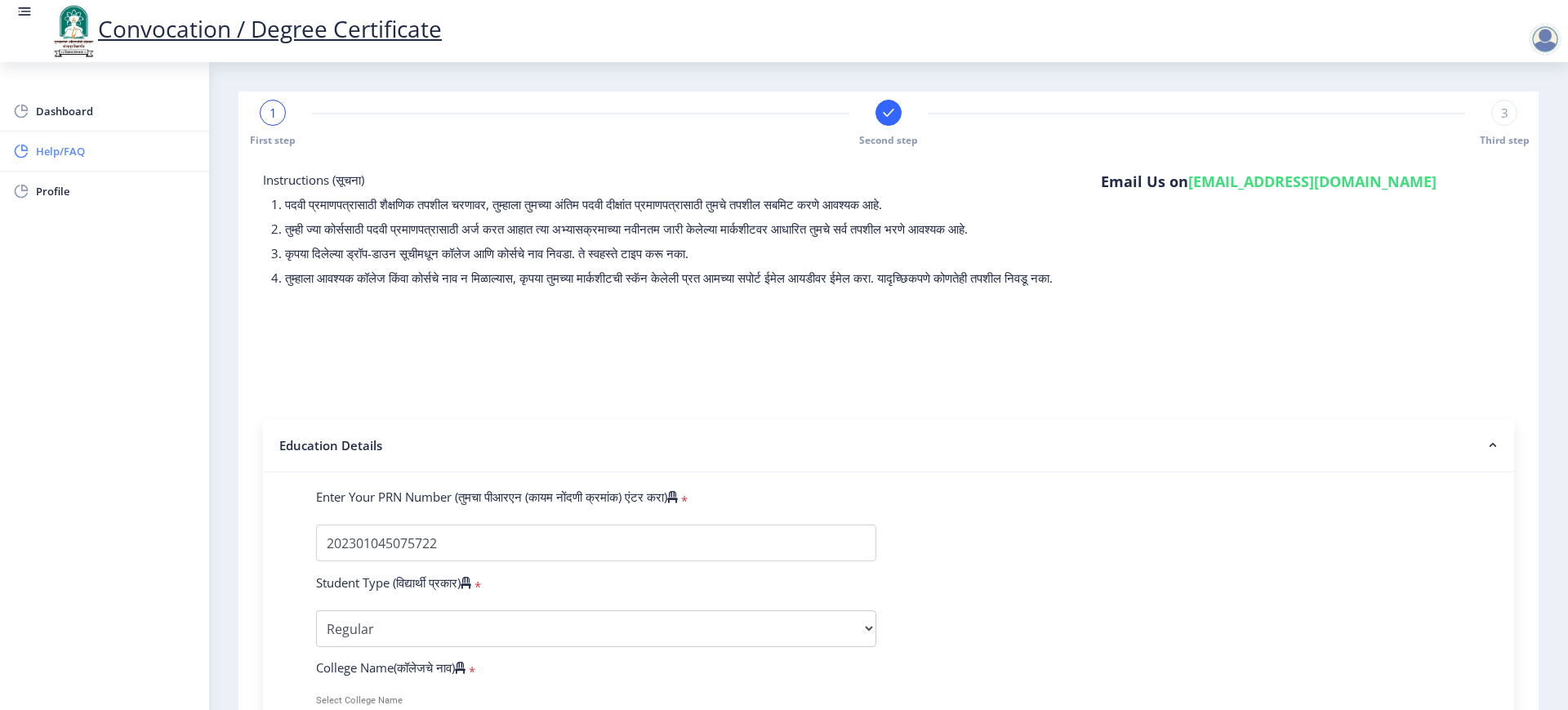
click at [68, 147] on span "Help/FAQ" at bounding box center [116, 150] width 160 height 20
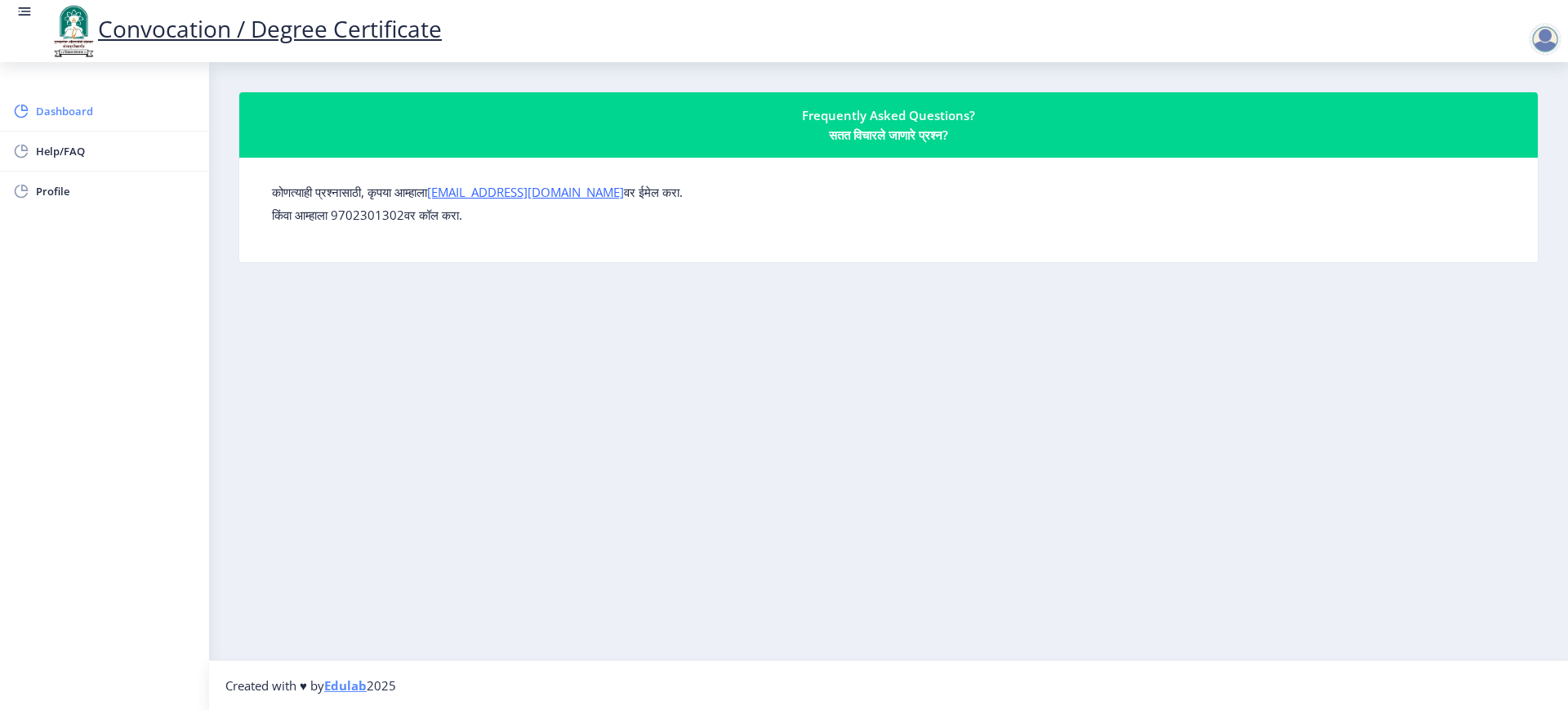
click at [50, 107] on span "Dashboard" at bounding box center [116, 111] width 160 height 20
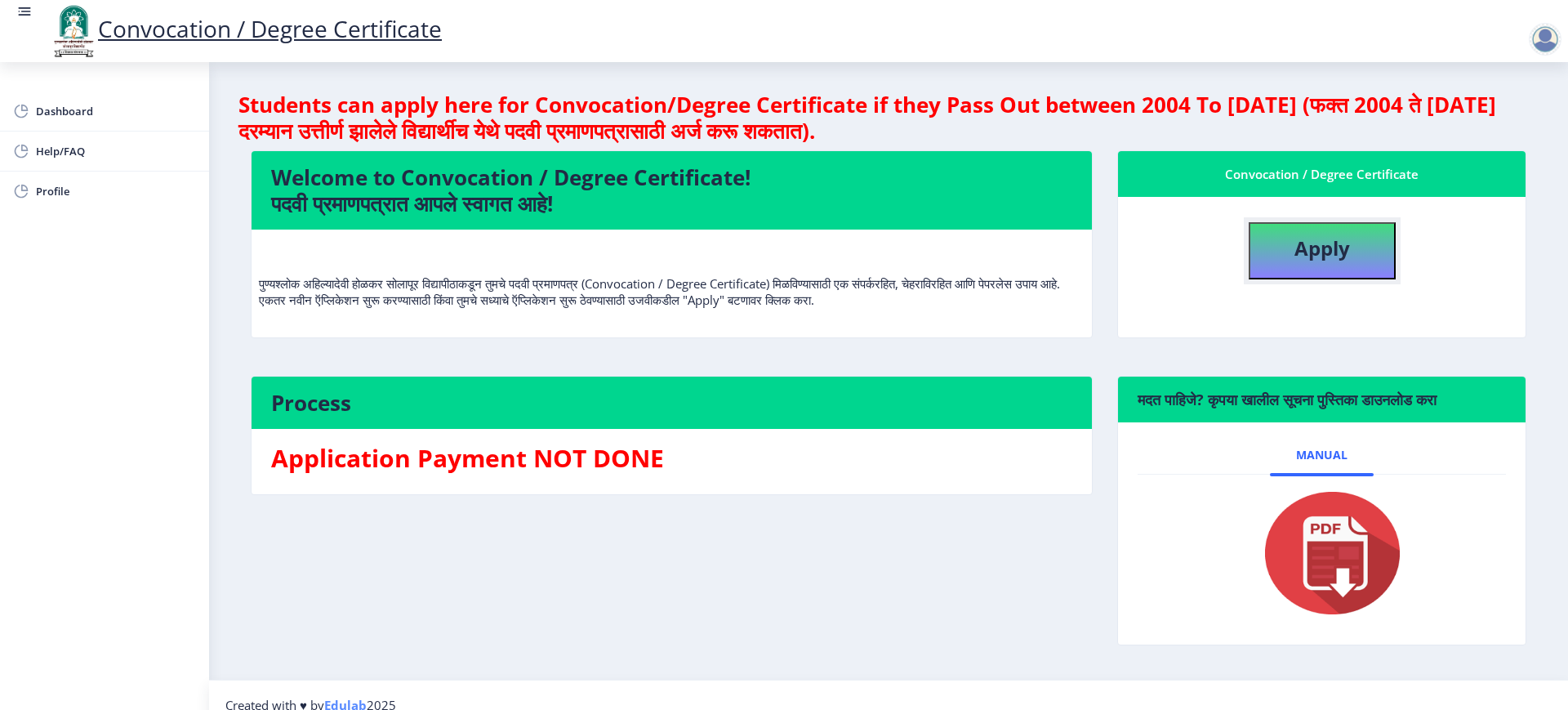
click at [1382, 260] on button "Apply" at bounding box center [1323, 251] width 147 height 57
select select
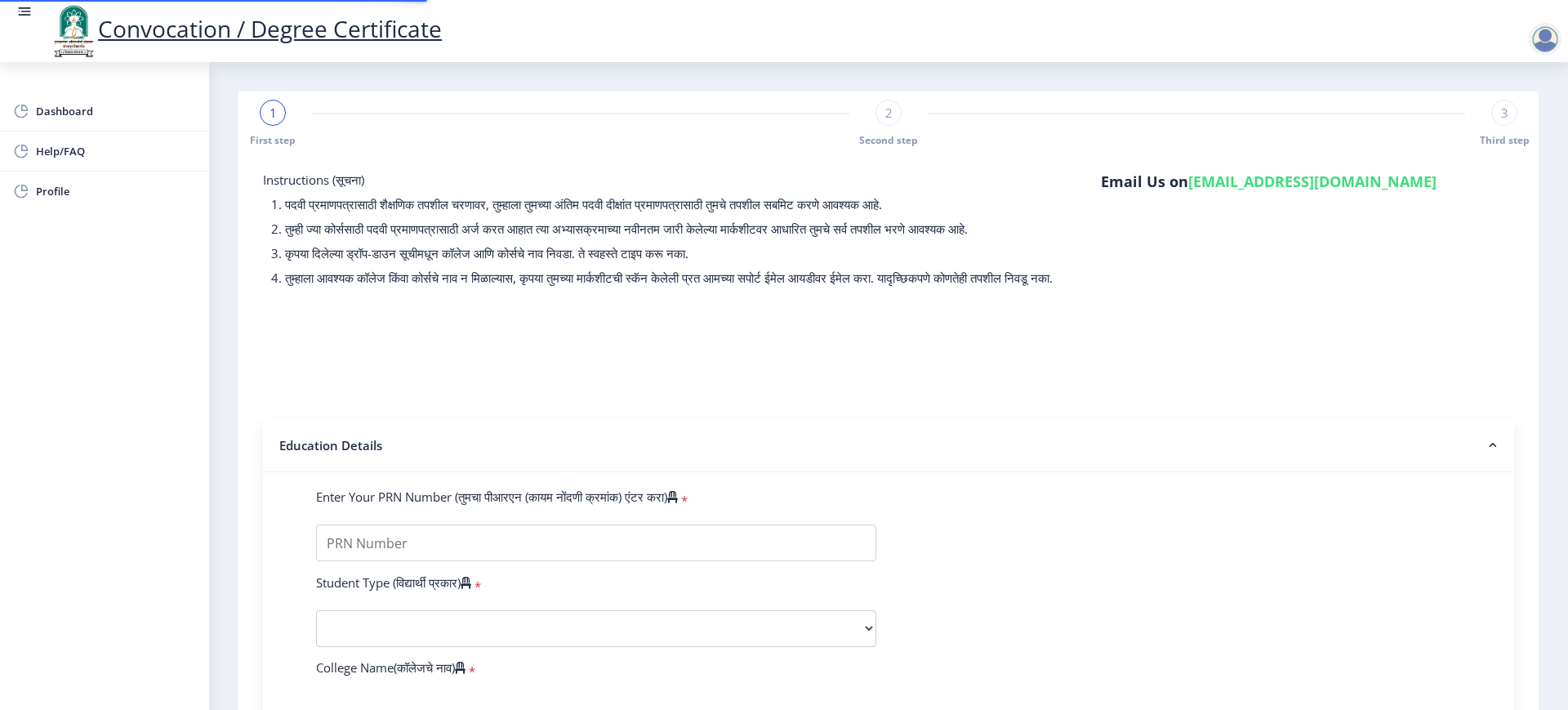
type input "[PERSON_NAME]"
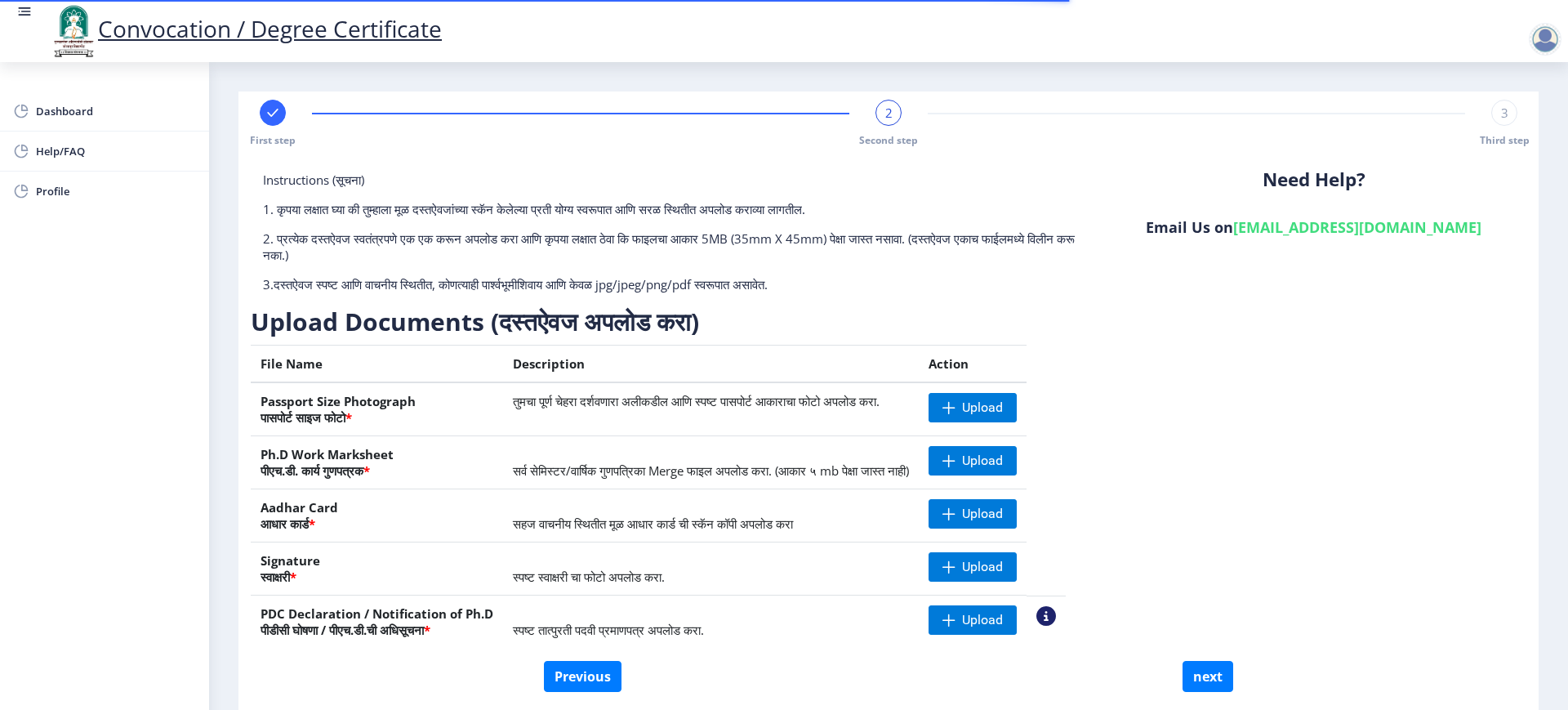
click at [278, 120] on rect at bounding box center [272, 112] width 16 height 16
select select "Regular"
select select "English"
select select "April"
select select "PASS CLASS"
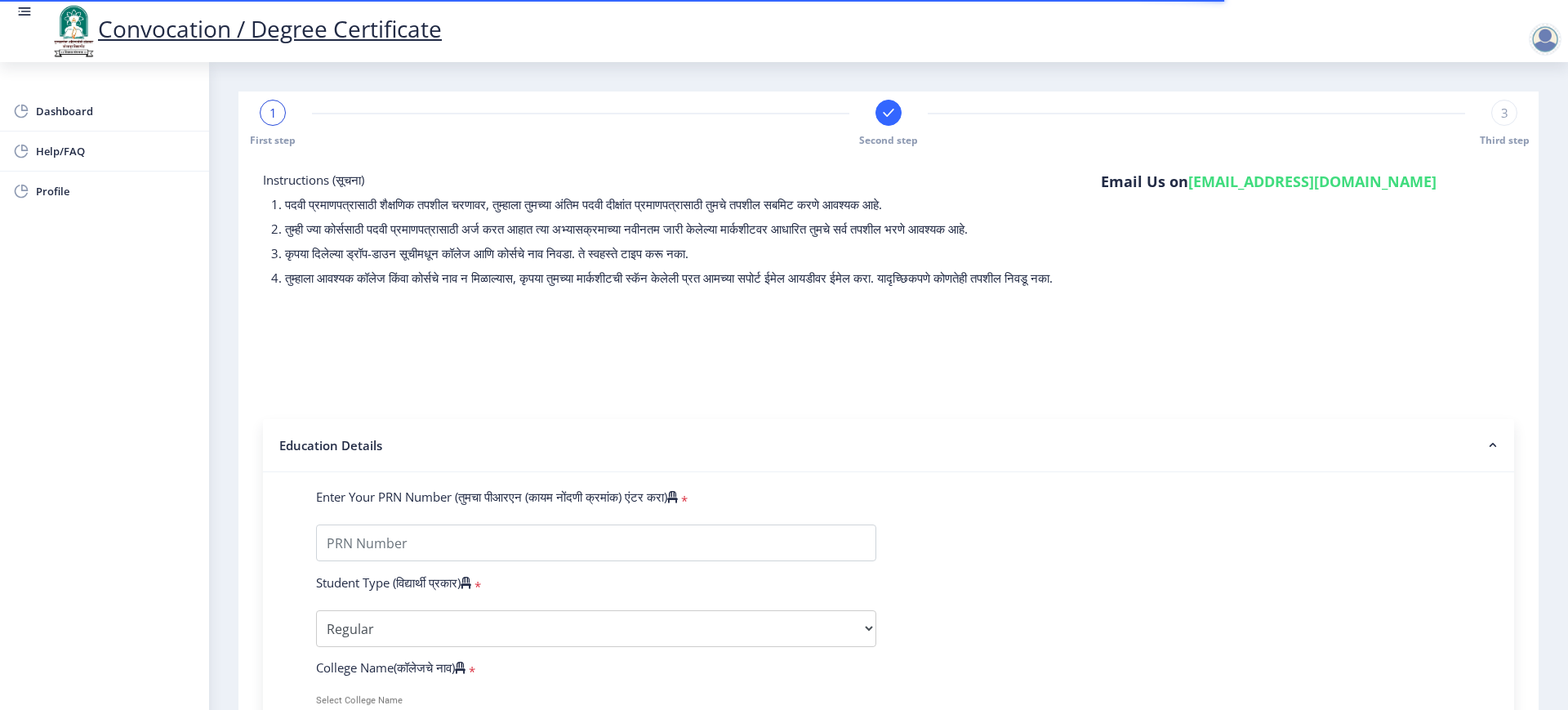
scroll to position [306, 0]
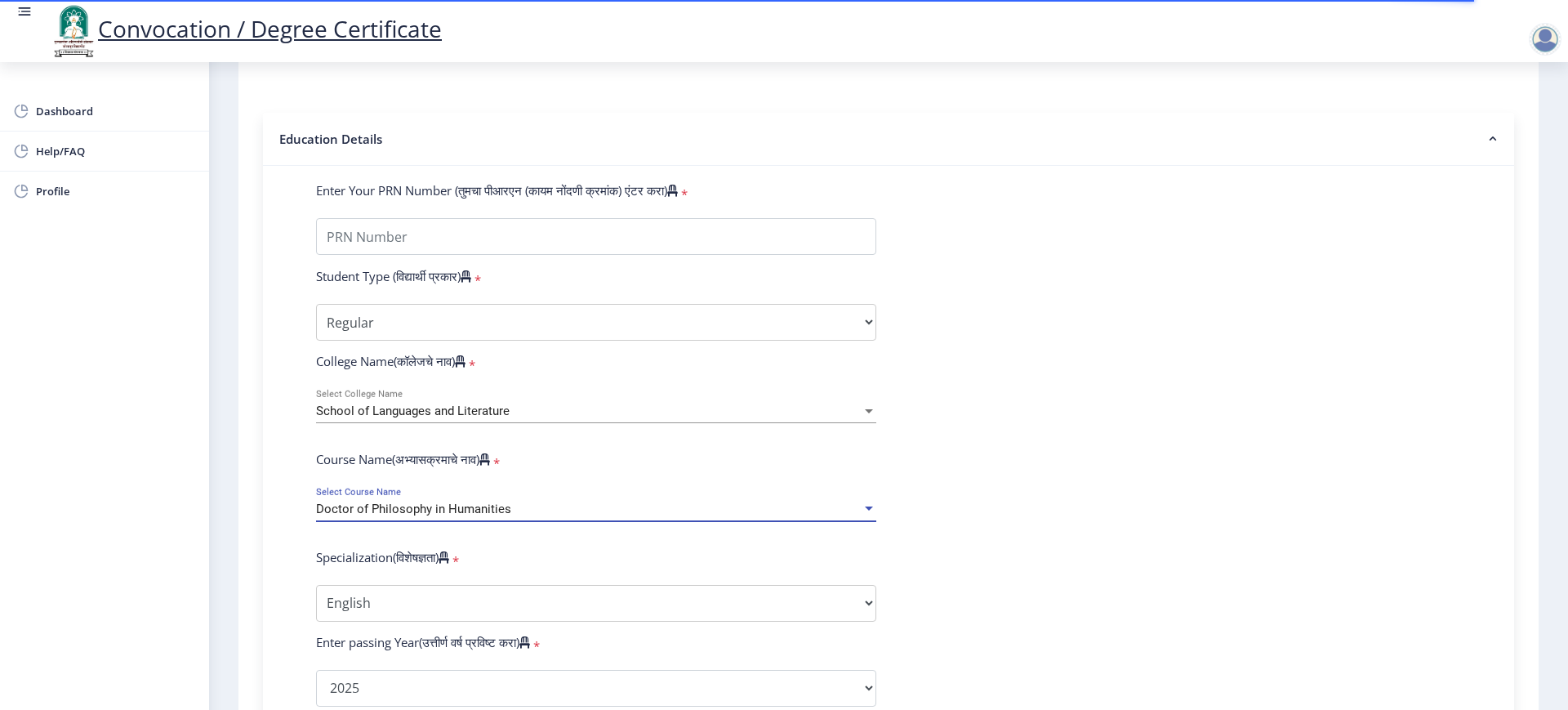
click at [424, 516] on span "Doctor of Philosophy in Humanities" at bounding box center [414, 509] width 195 height 15
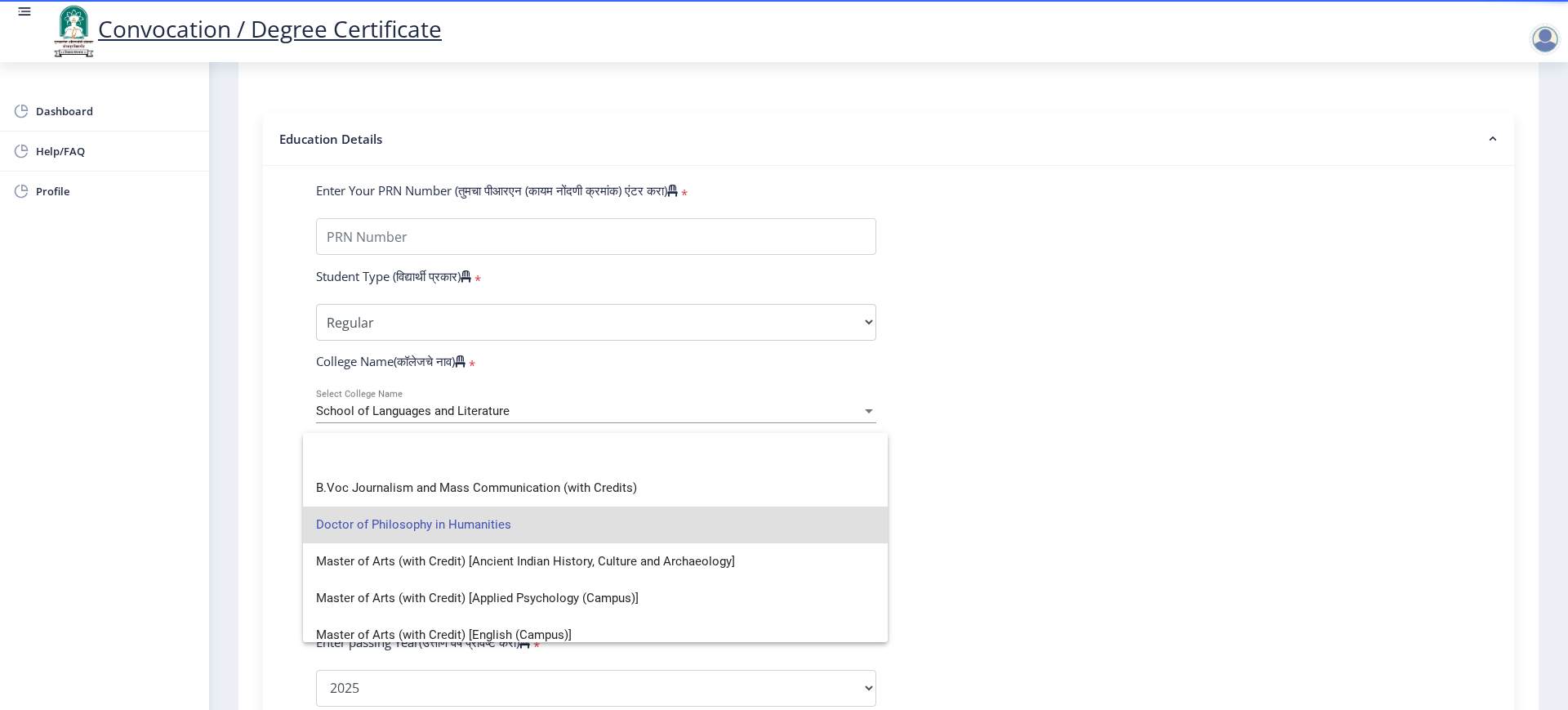
click at [364, 430] on div at bounding box center [784, 355] width 1568 height 710
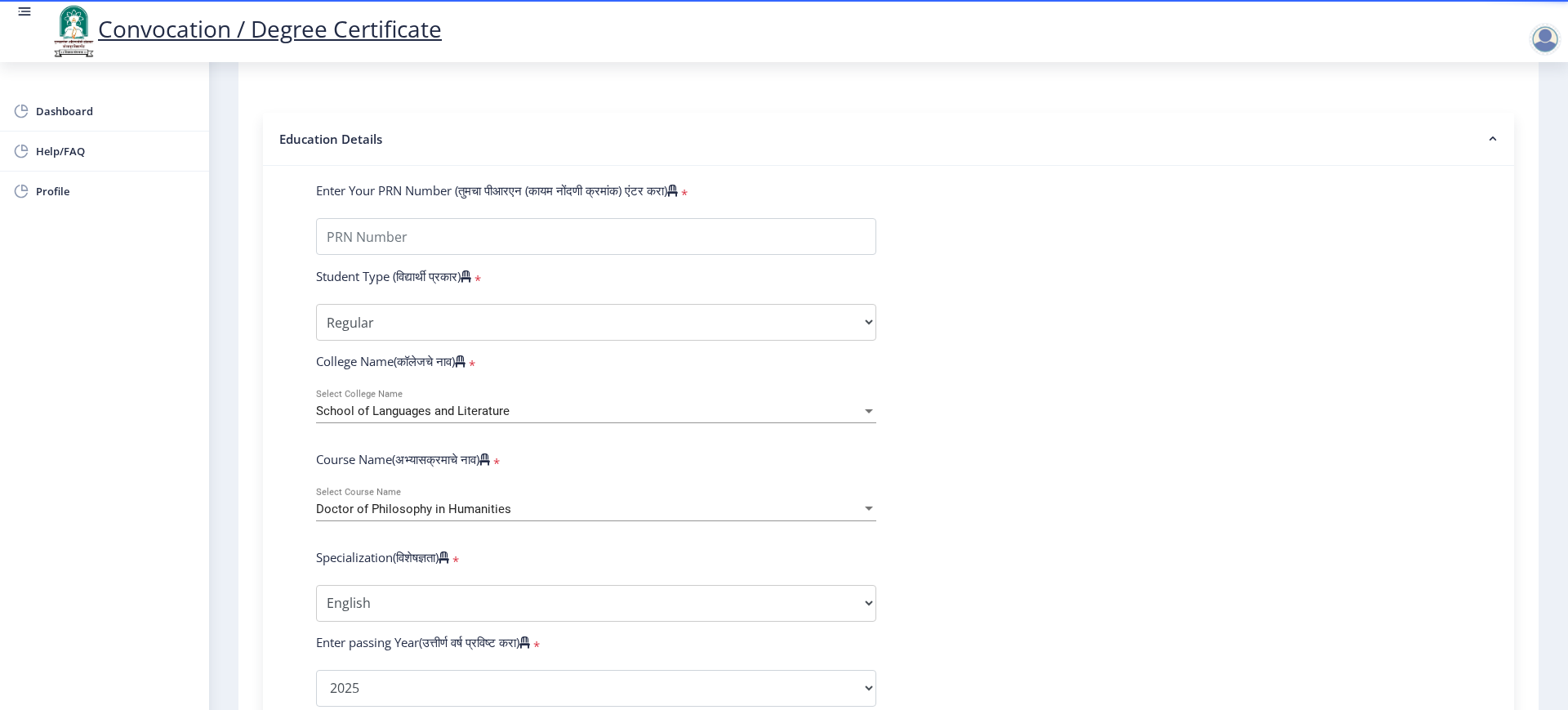
click at [364, 419] on span "School of Languages and Literature" at bounding box center [413, 411] width 194 height 15
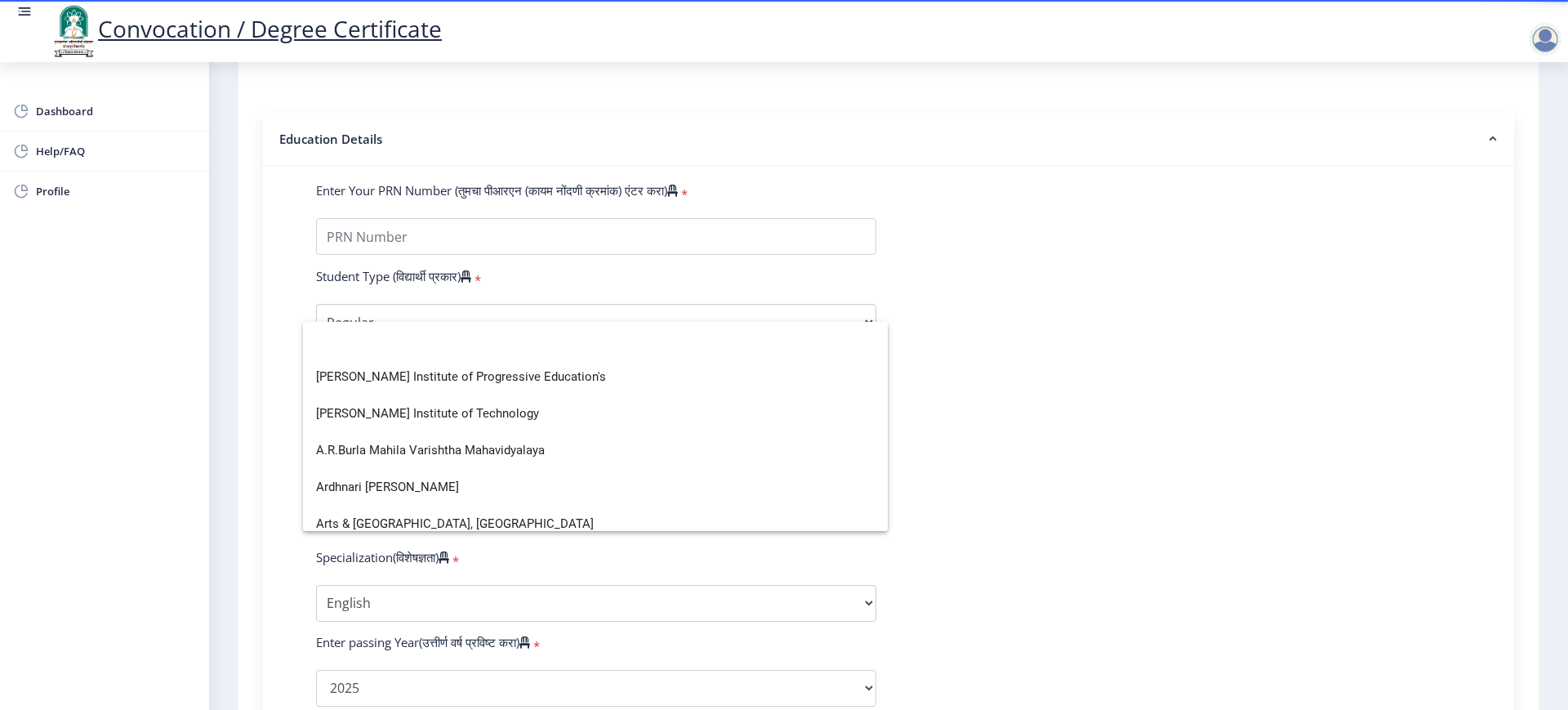
scroll to position [0, 0]
click at [1192, 508] on div at bounding box center [784, 355] width 1568 height 710
